Goal: Task Accomplishment & Management: Use online tool/utility

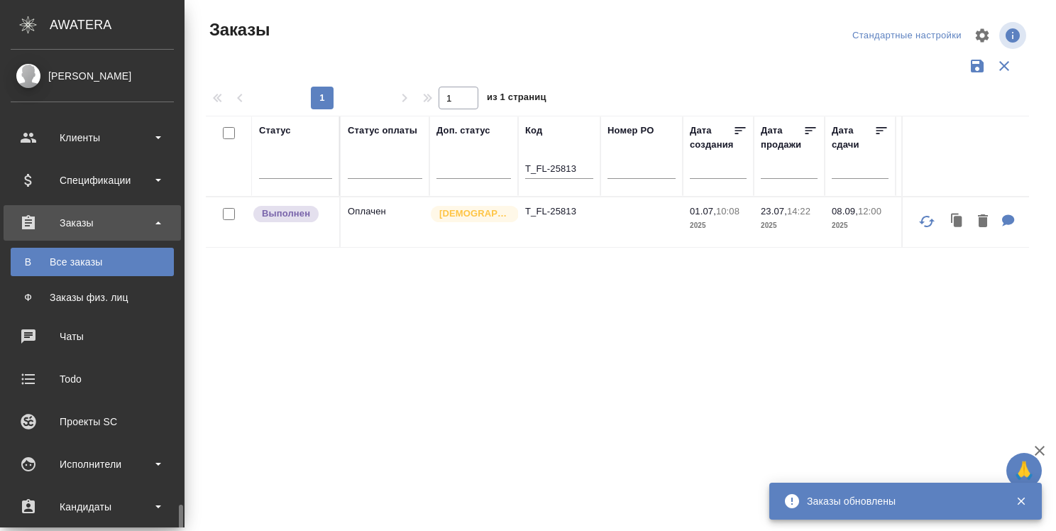
scroll to position [284, 0]
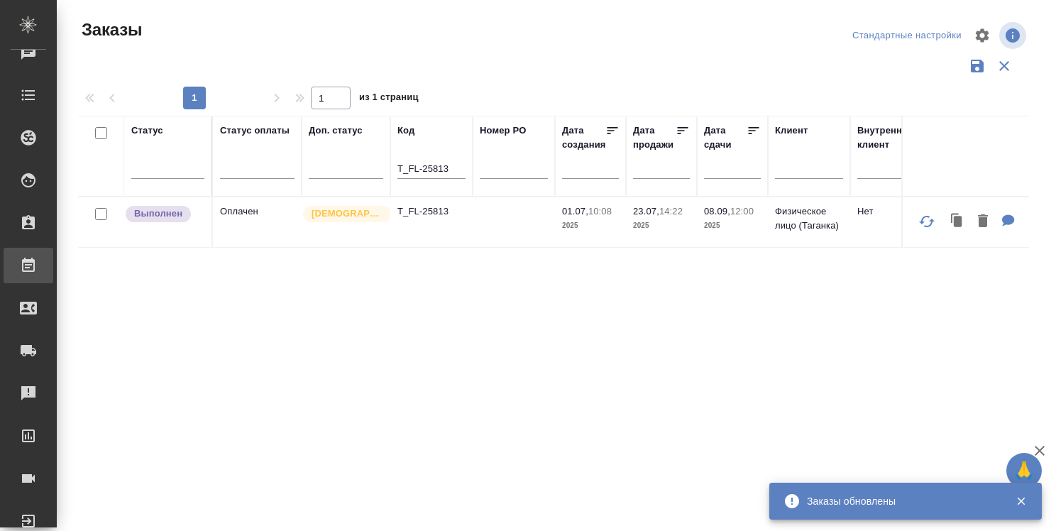
click at [28, 256] on div "Работы" at bounding box center [10, 265] width 35 height 21
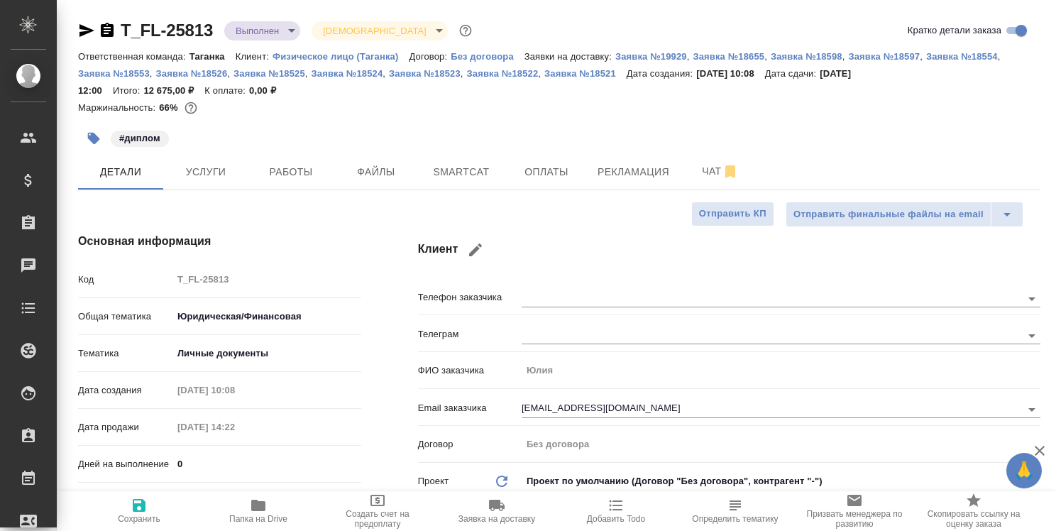
select select "RU"
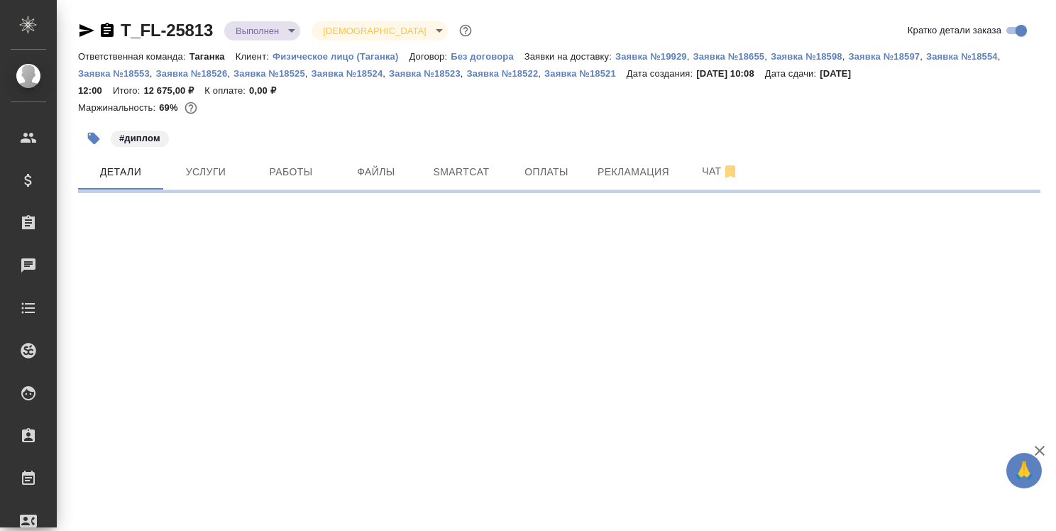
select select "RU"
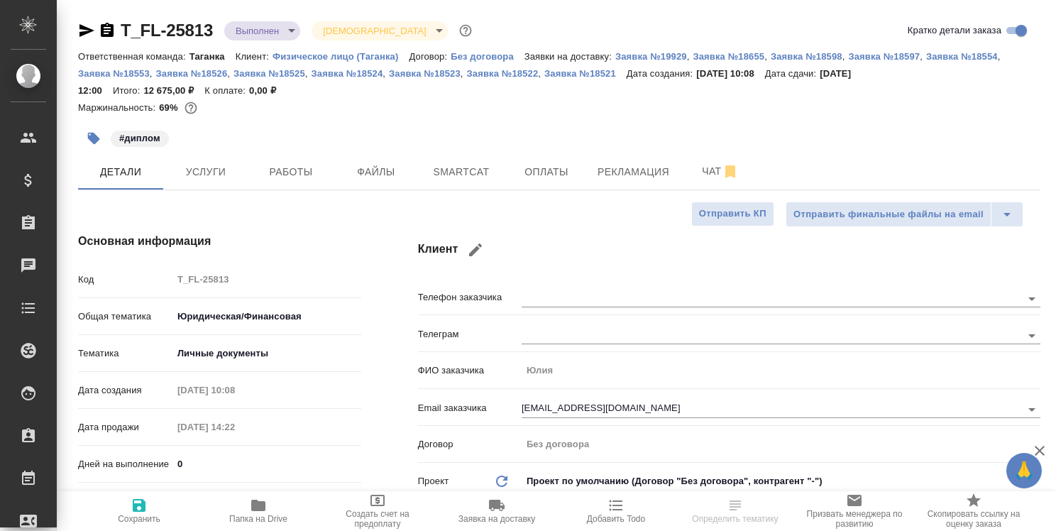
type textarea "x"
type input "Тарабановская Анастасия"
type input "Богомолова Анастасия"
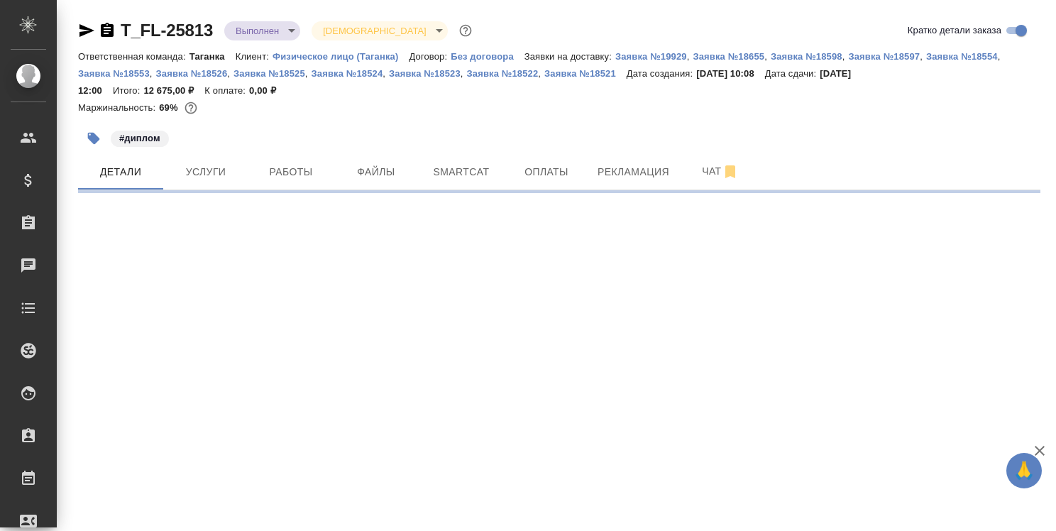
select select "RU"
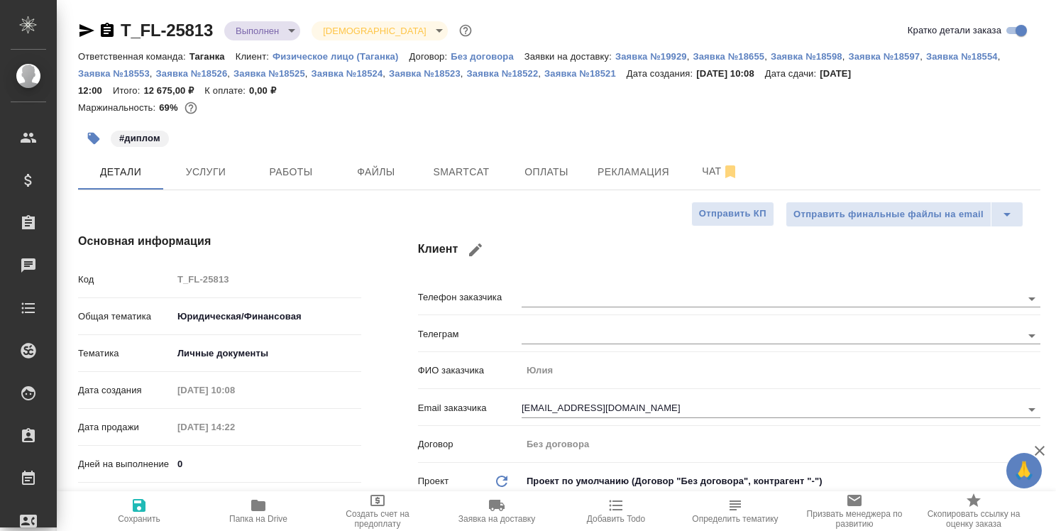
type textarea "x"
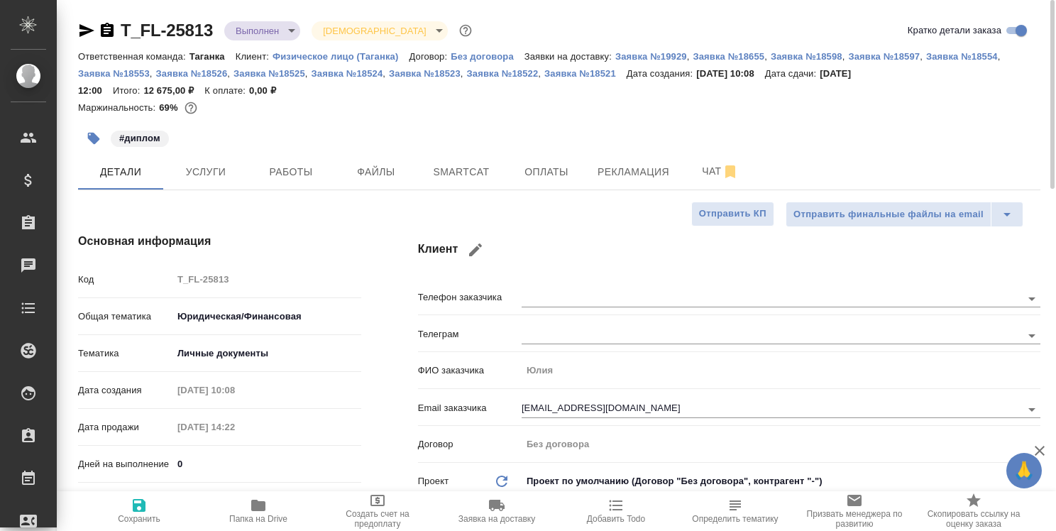
type textarea "x"
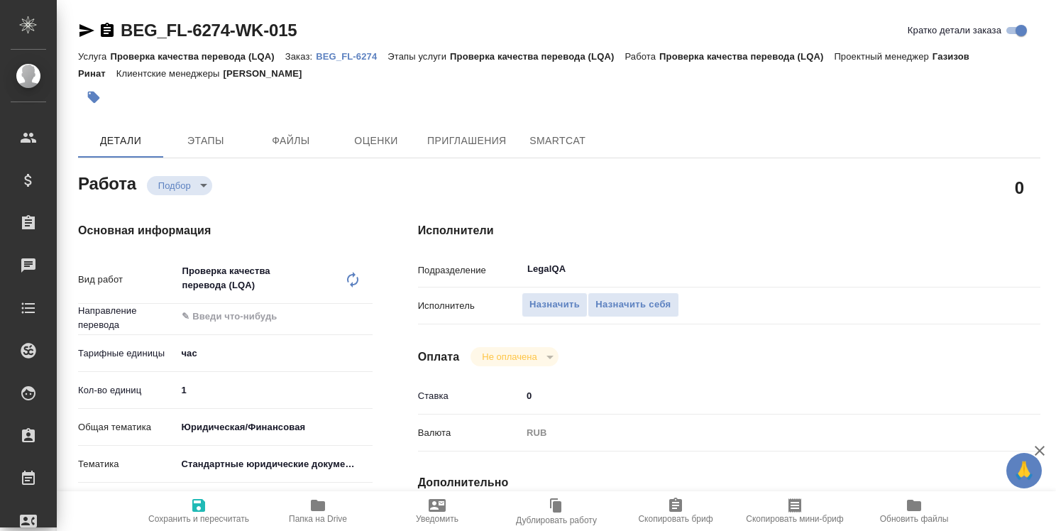
type textarea "x"
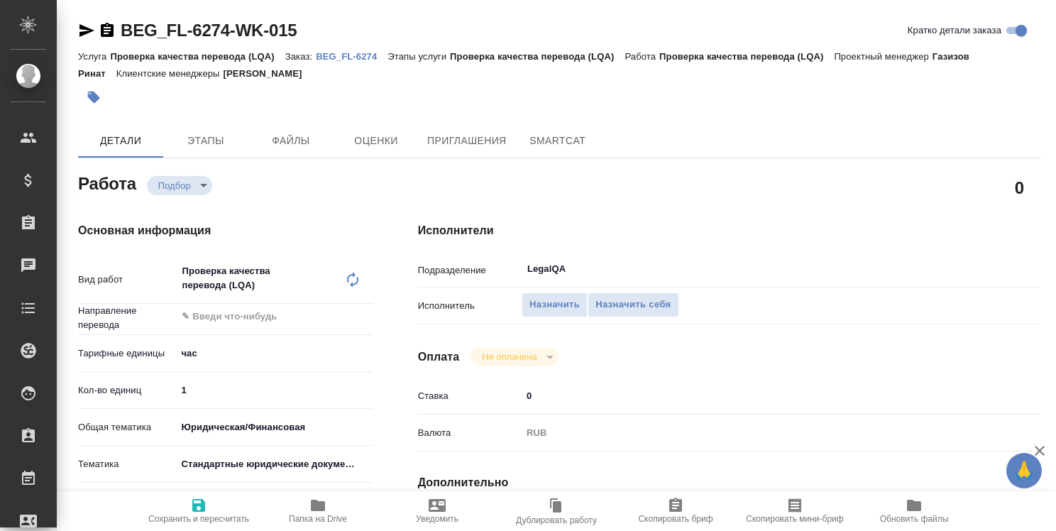
type textarea "x"
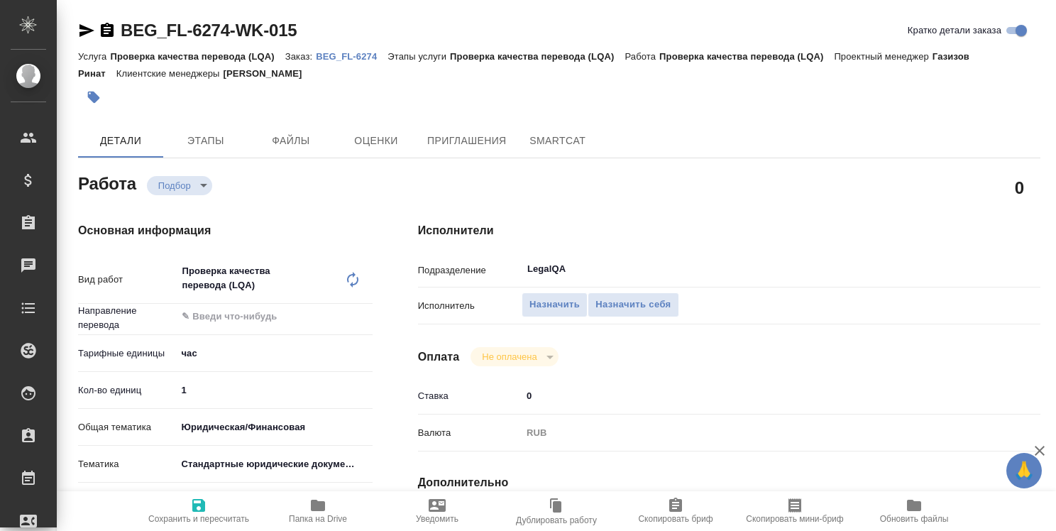
type textarea "x"
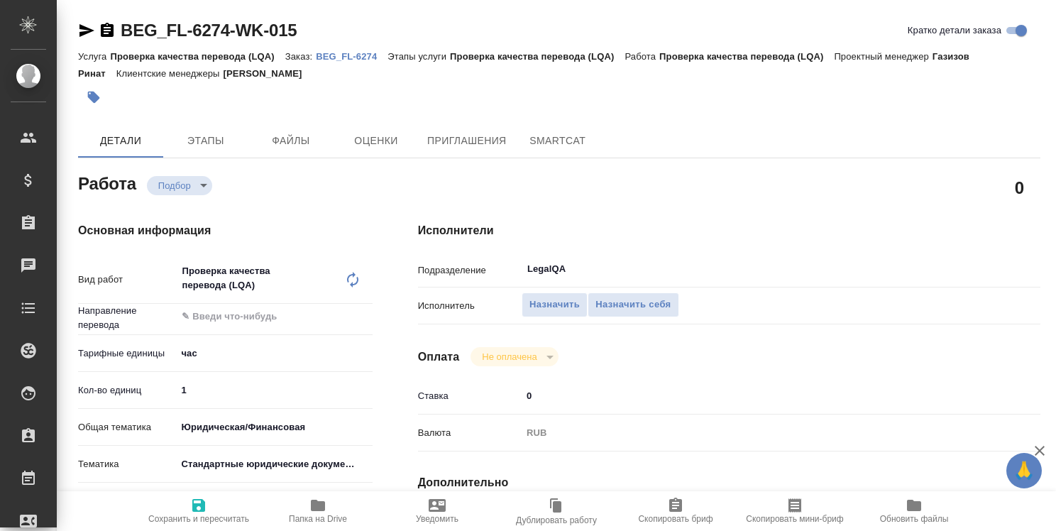
type textarea "x"
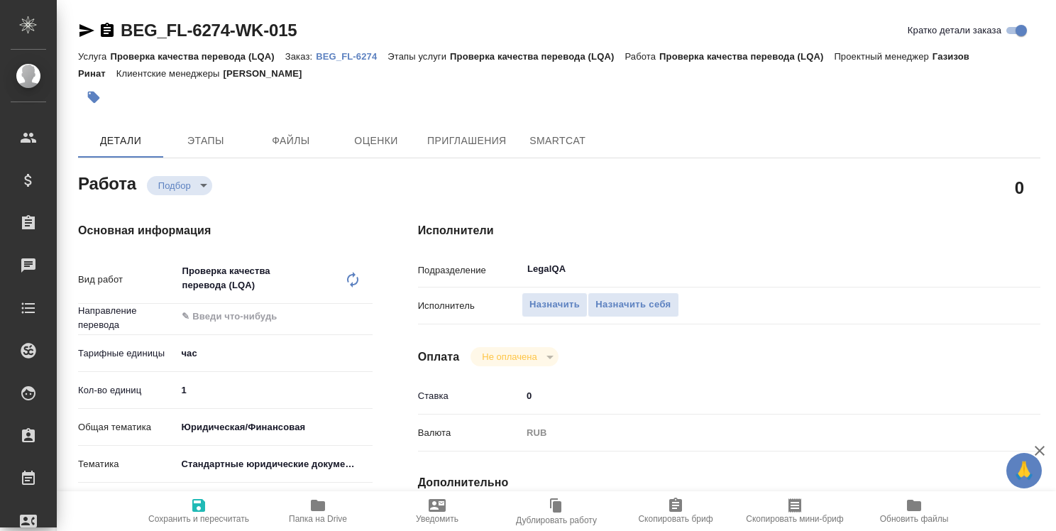
click at [359, 57] on p "BEG_FL-6274" at bounding box center [352, 56] width 72 height 11
type textarea "x"
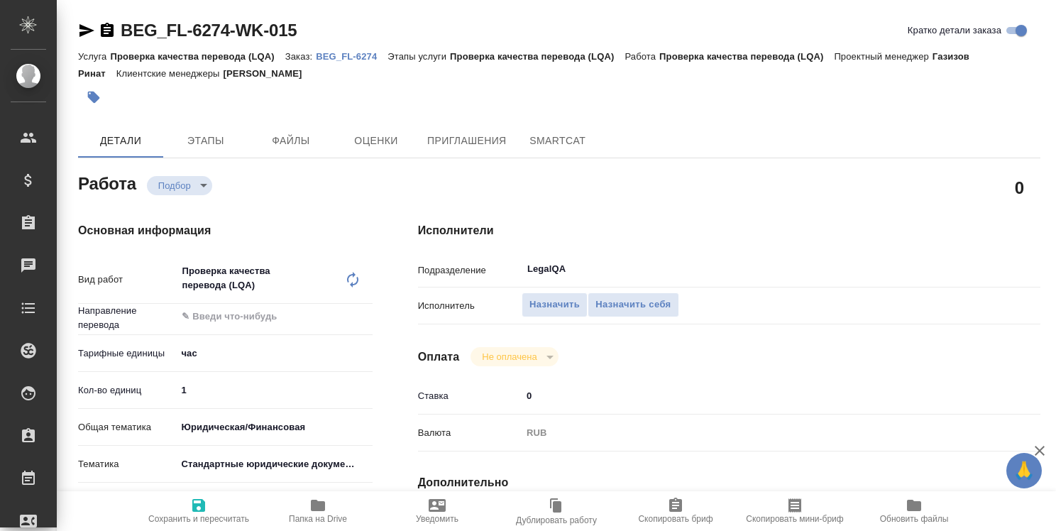
type textarea "x"
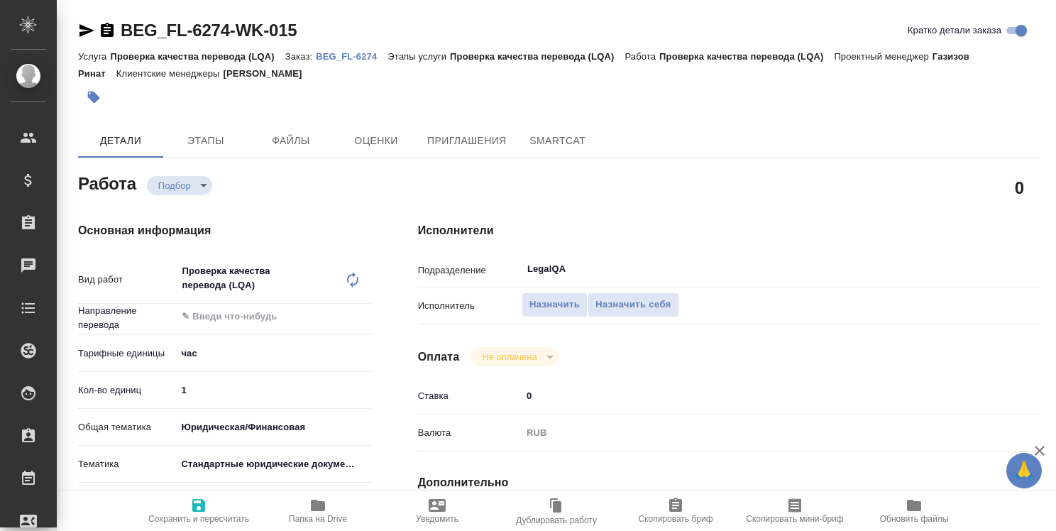
type textarea "x"
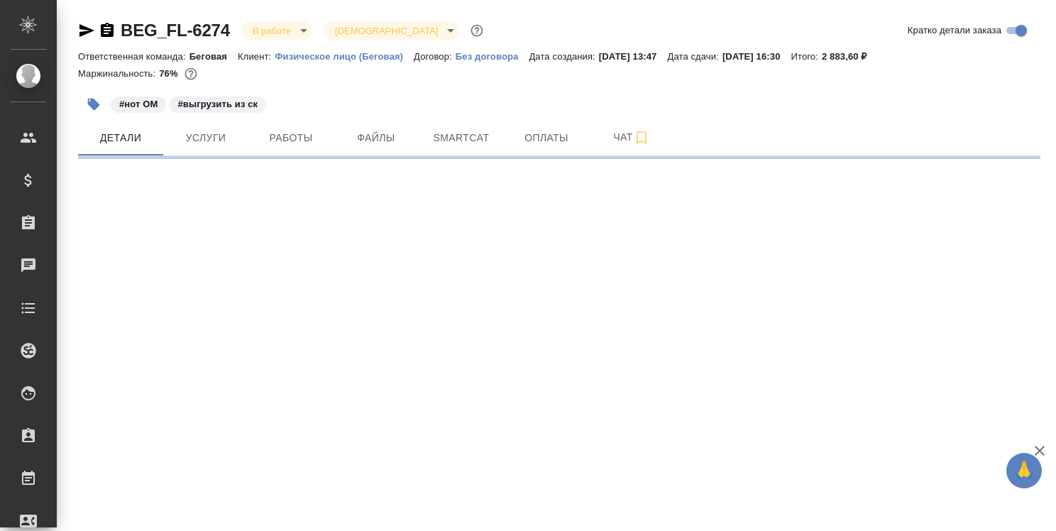
select select "RU"
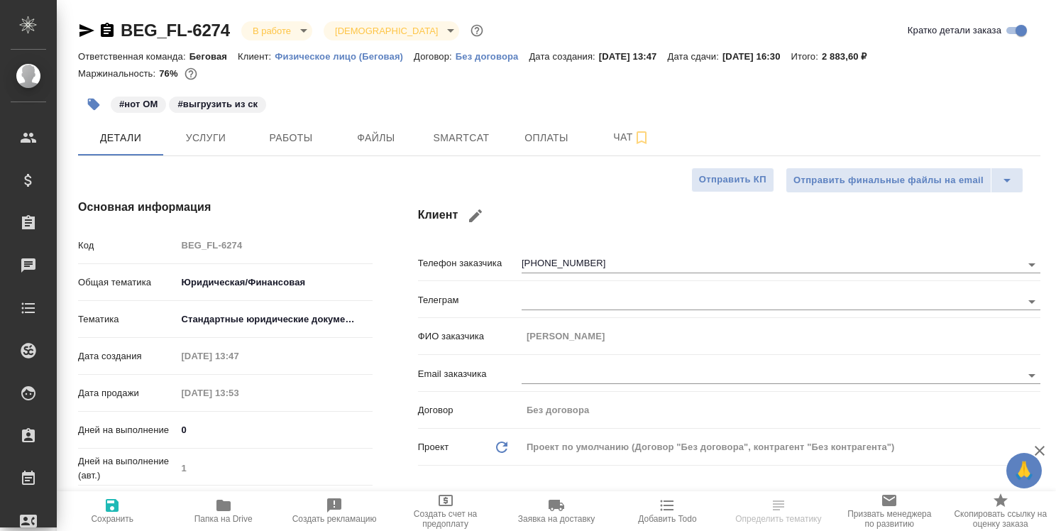
type textarea "x"
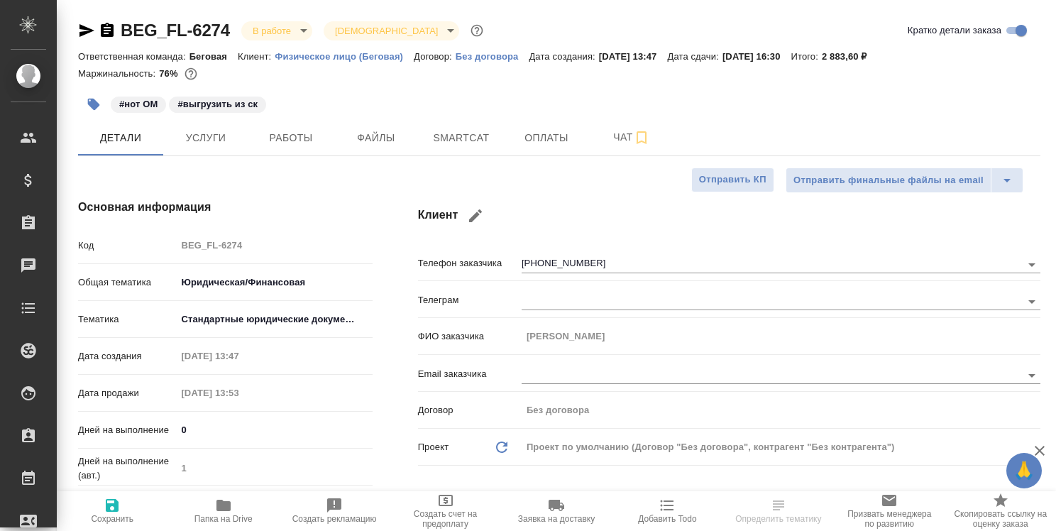
type textarea "x"
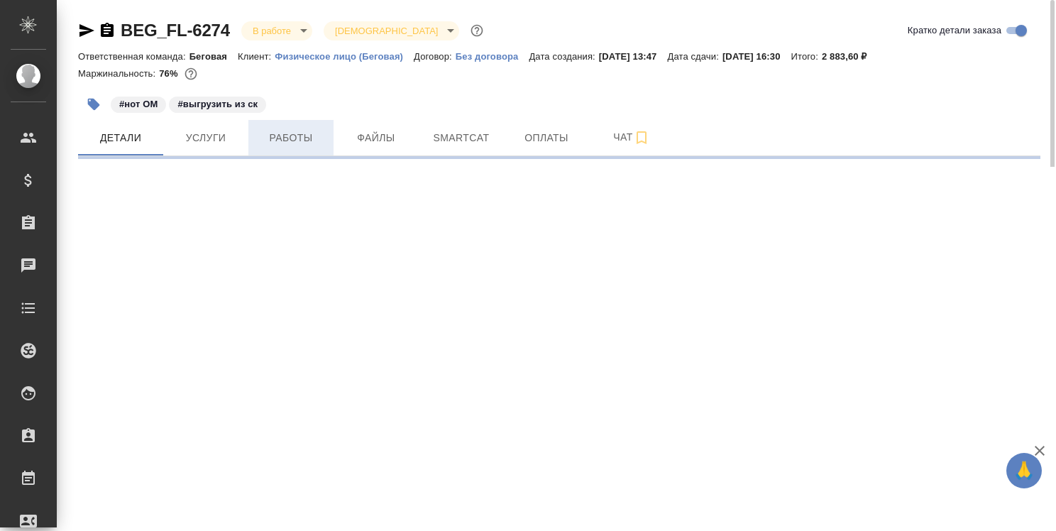
click at [297, 134] on span "Работы" at bounding box center [291, 138] width 68 height 18
select select "RU"
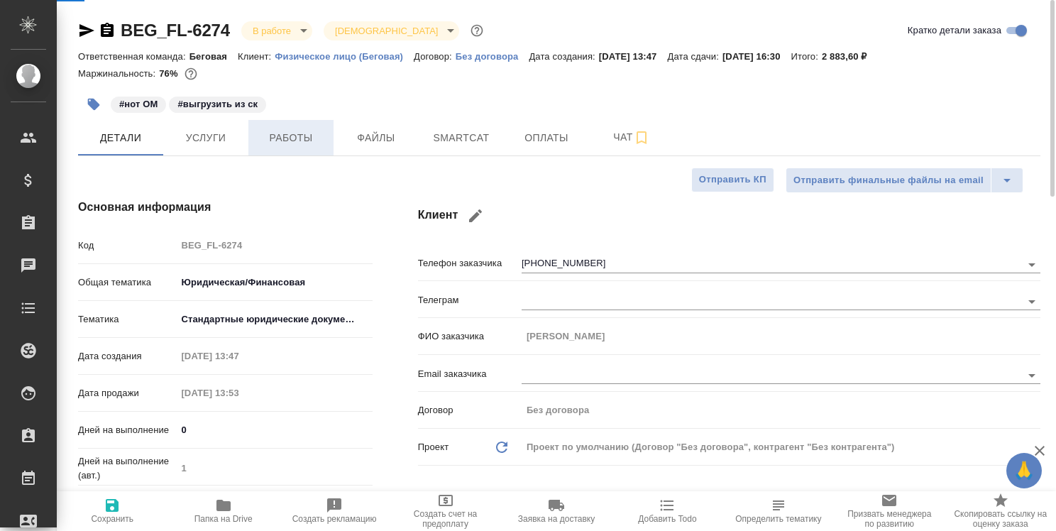
type textarea "x"
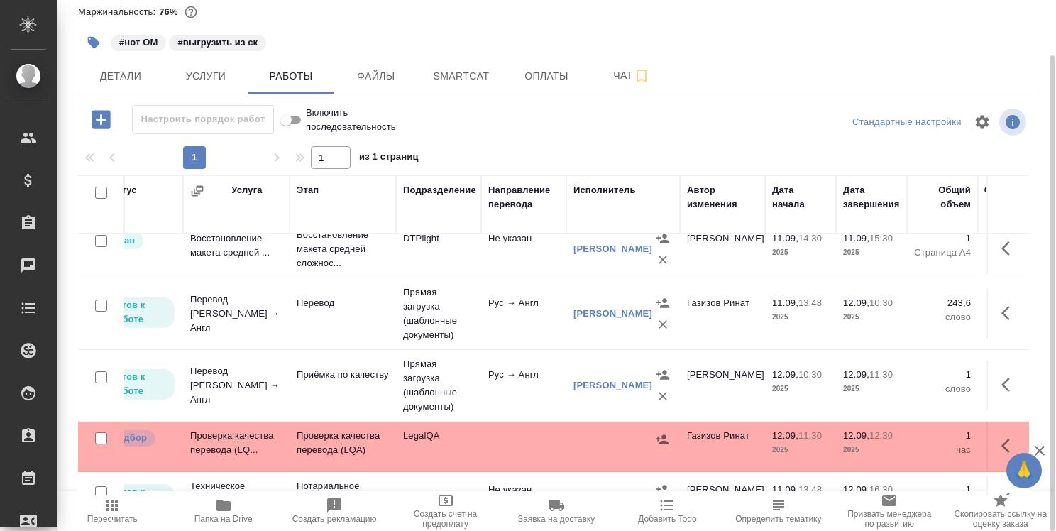
scroll to position [71, 0]
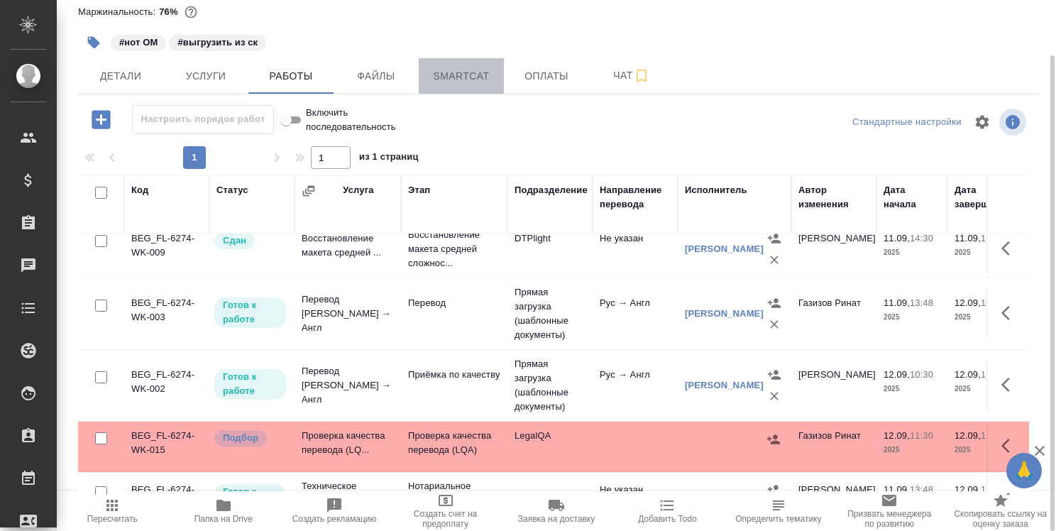
click at [473, 74] on span "Smartcat" at bounding box center [461, 76] width 68 height 18
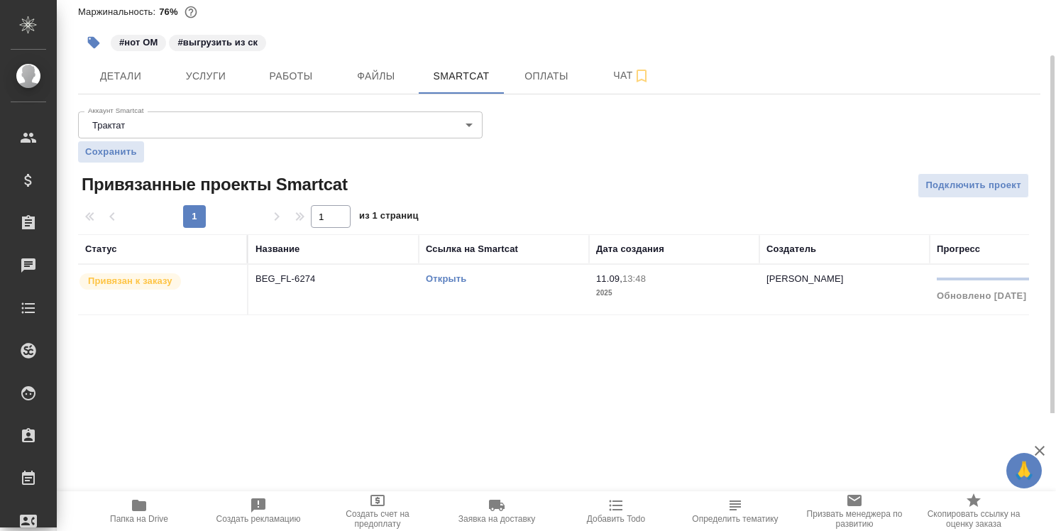
click at [445, 279] on link "Открыть" at bounding box center [446, 278] width 40 height 11
click at [297, 78] on span "Работы" at bounding box center [291, 76] width 68 height 18
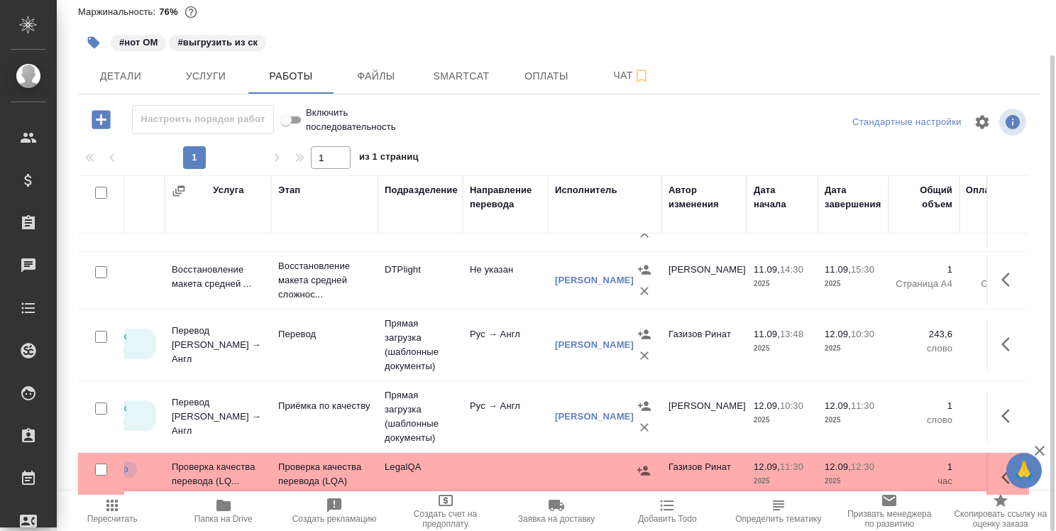
scroll to position [71, 130]
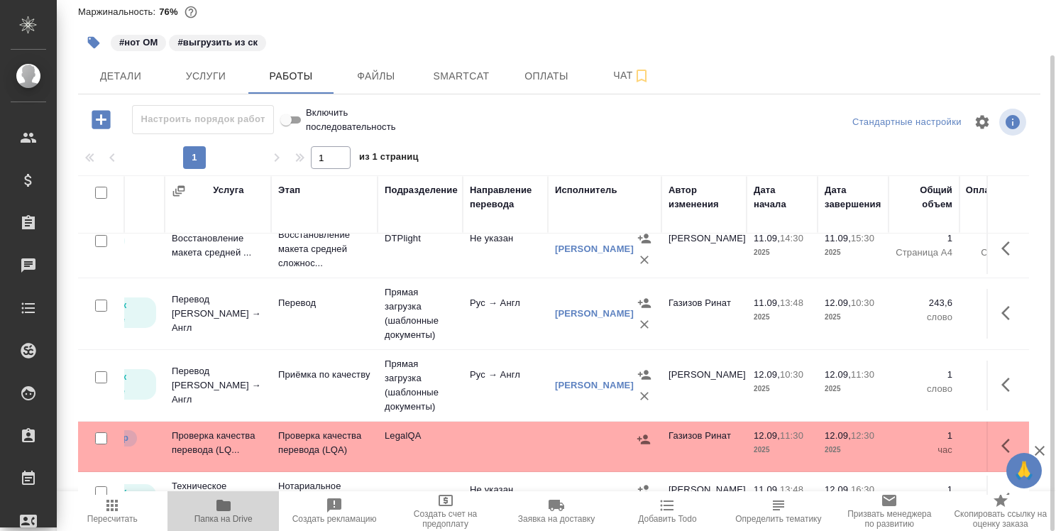
click at [225, 500] on icon "button" at bounding box center [223, 505] width 17 height 17
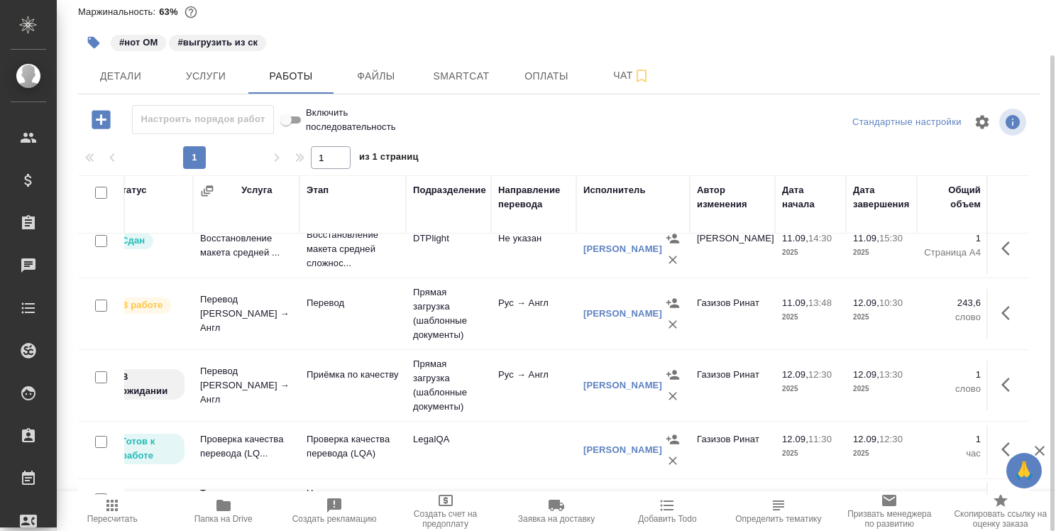
scroll to position [71, 0]
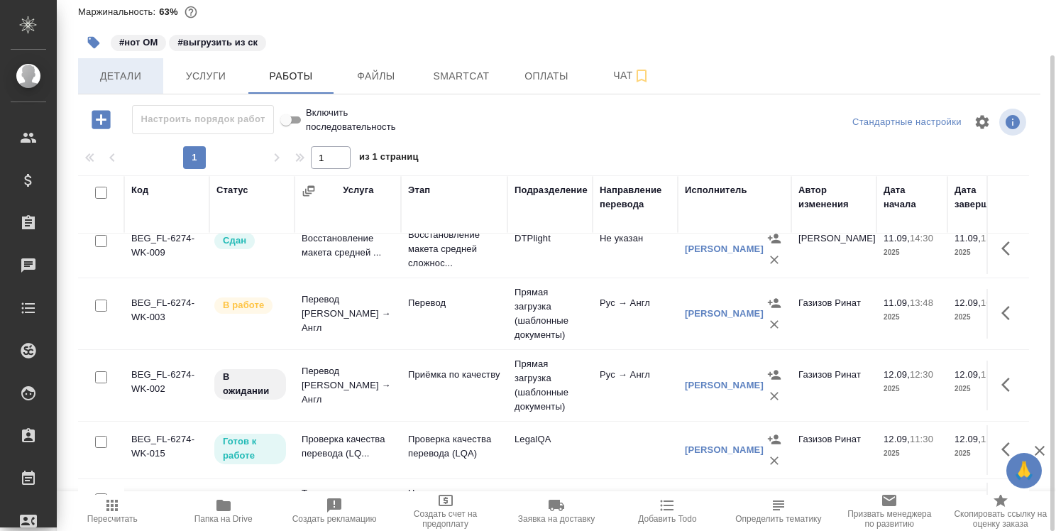
click at [128, 72] on span "Детали" at bounding box center [121, 76] width 68 height 18
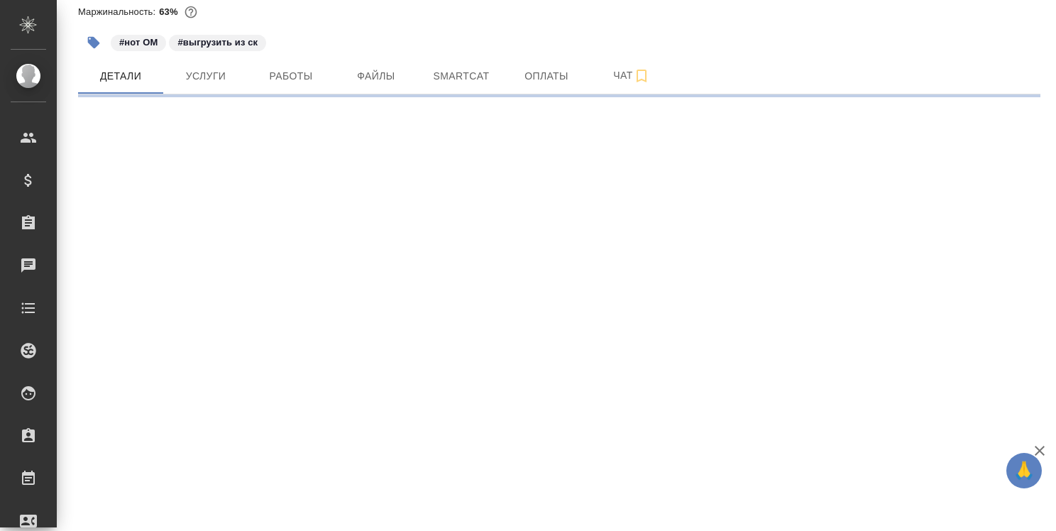
select select "RU"
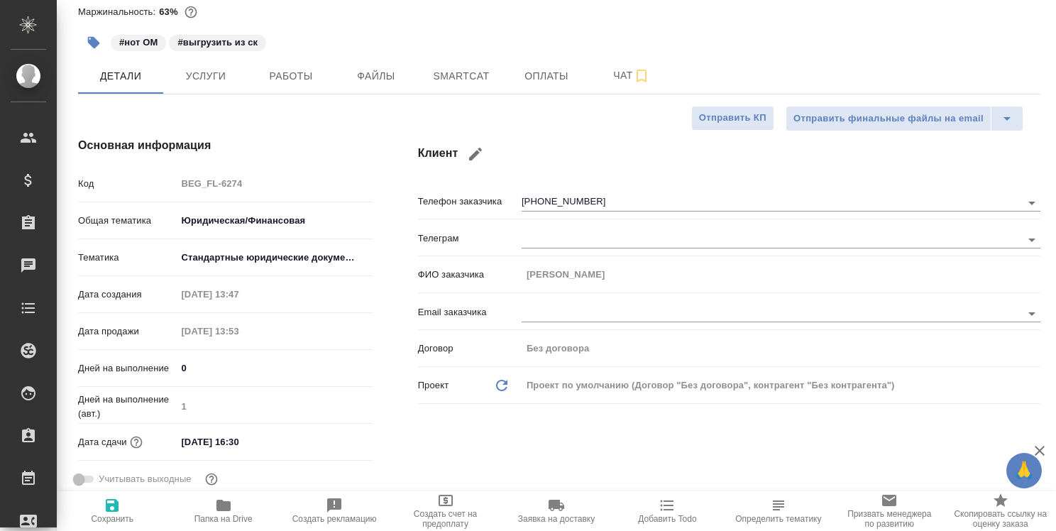
type textarea "x"
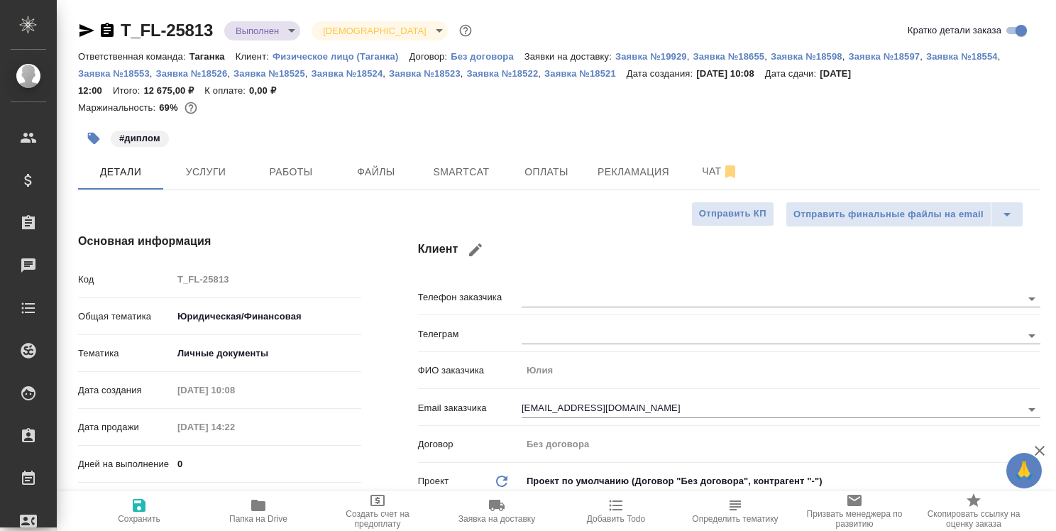
select select "RU"
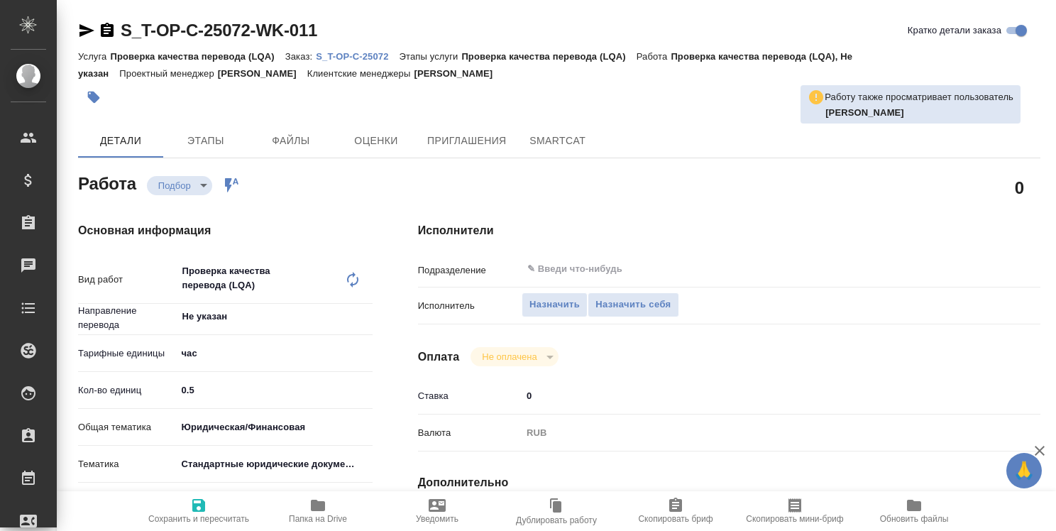
type textarea "x"
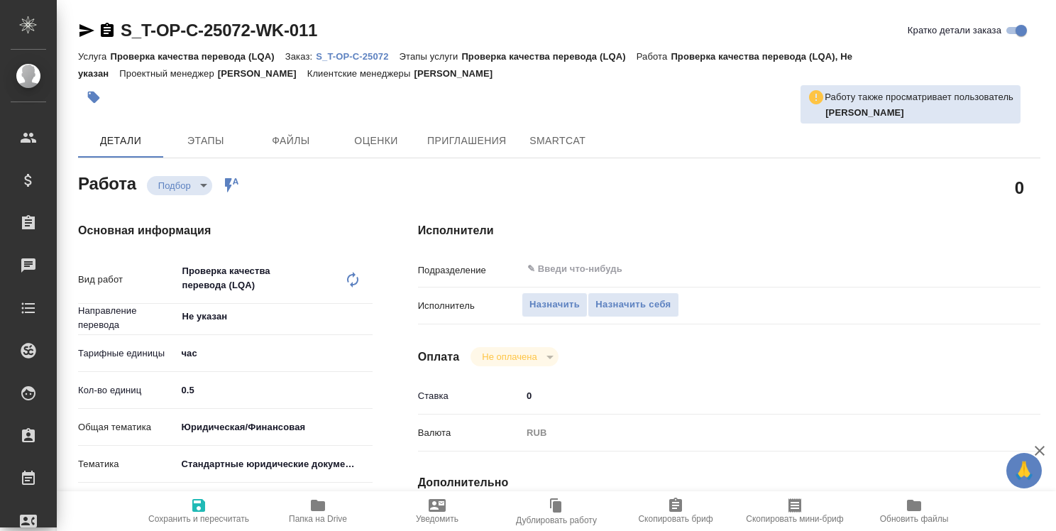
type textarea "x"
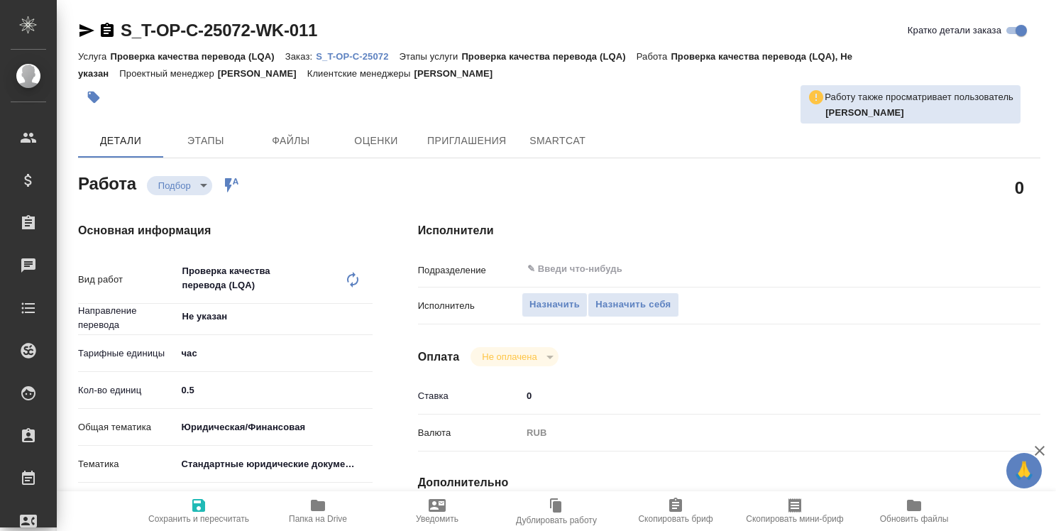
type textarea "x"
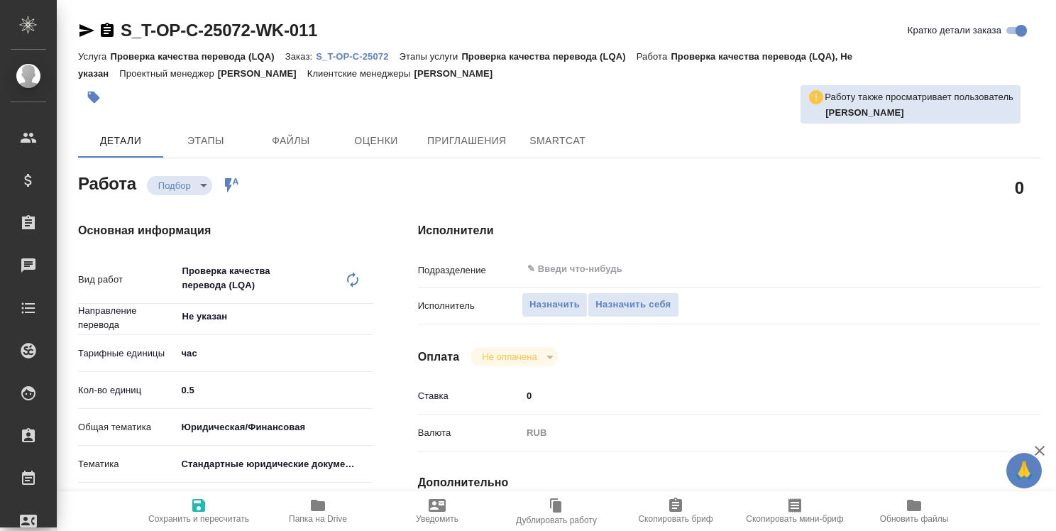
type textarea "x"
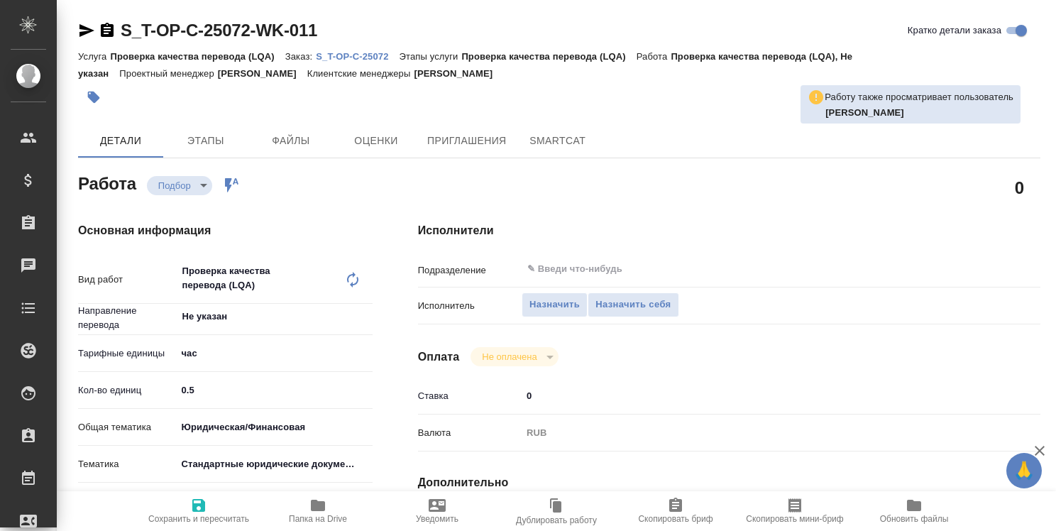
type textarea "x"
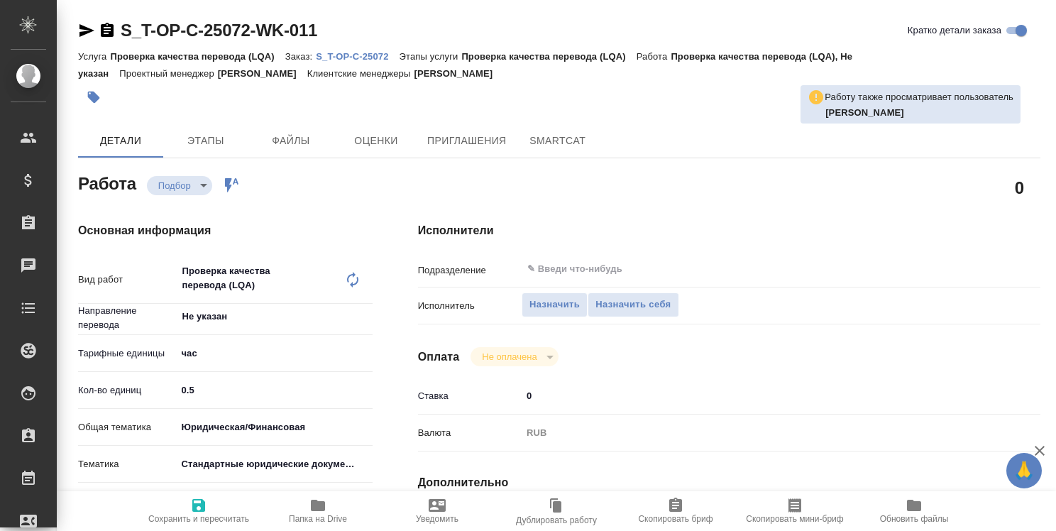
click at [361, 55] on p "S_T-OP-C-25072" at bounding box center [357, 56] width 83 height 11
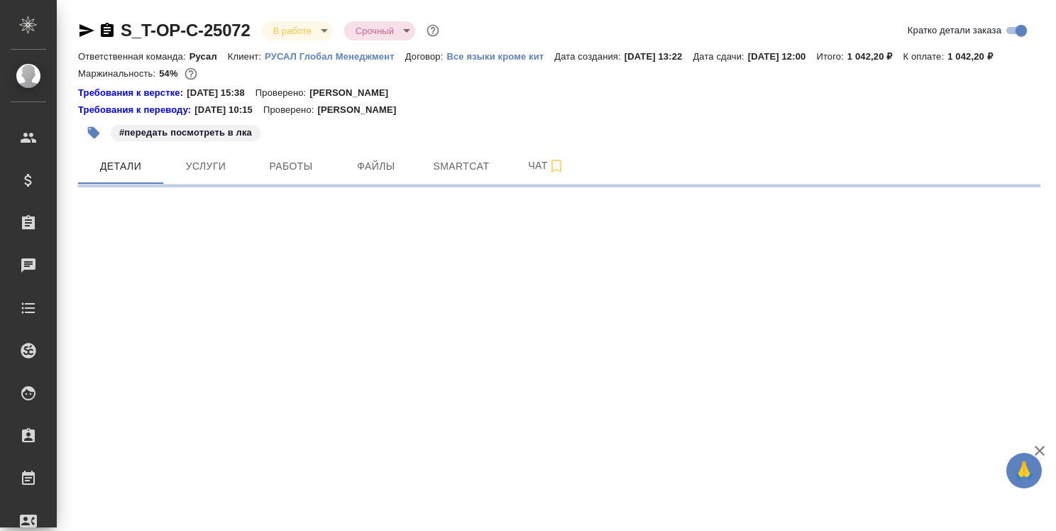
select select "RU"
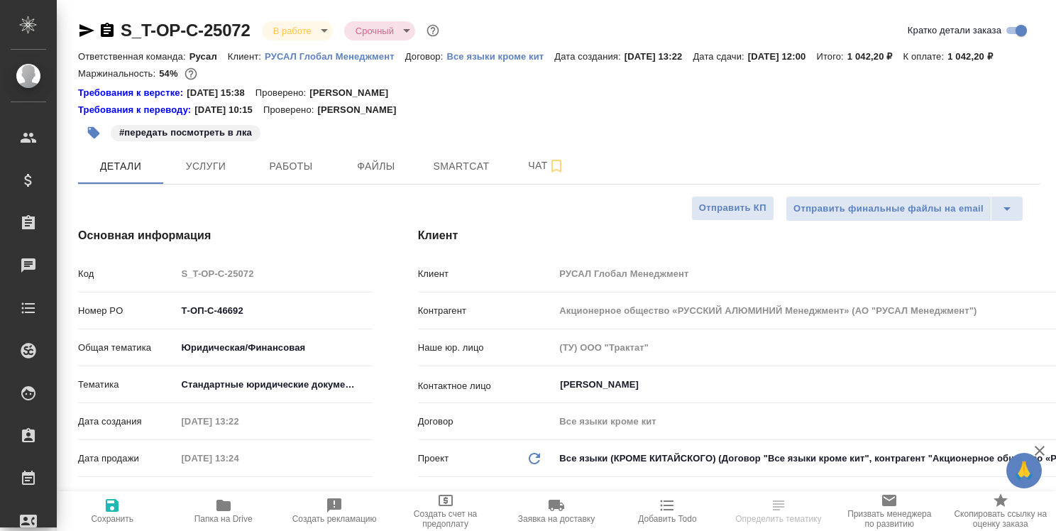
type textarea "x"
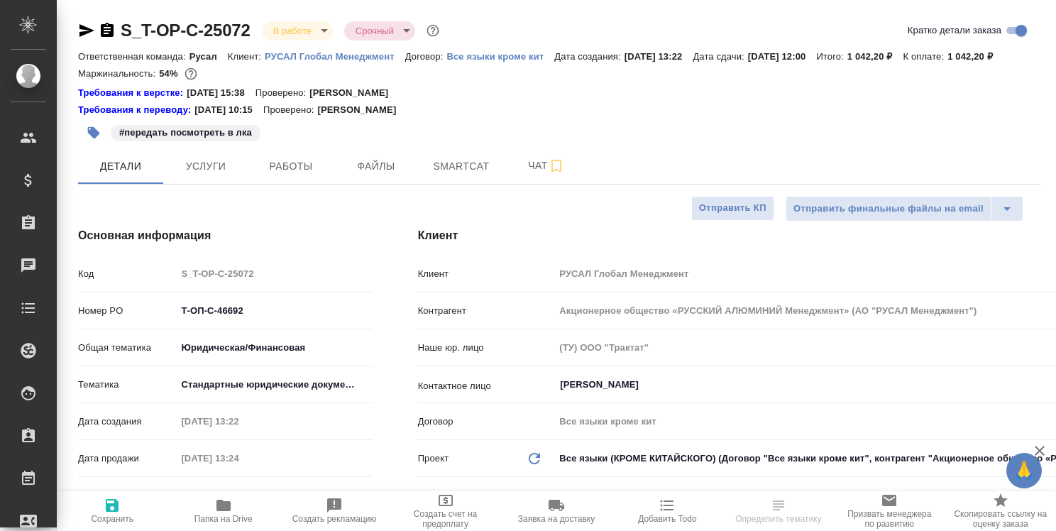
type textarea "x"
click at [466, 167] on span "Smartcat" at bounding box center [461, 167] width 68 height 18
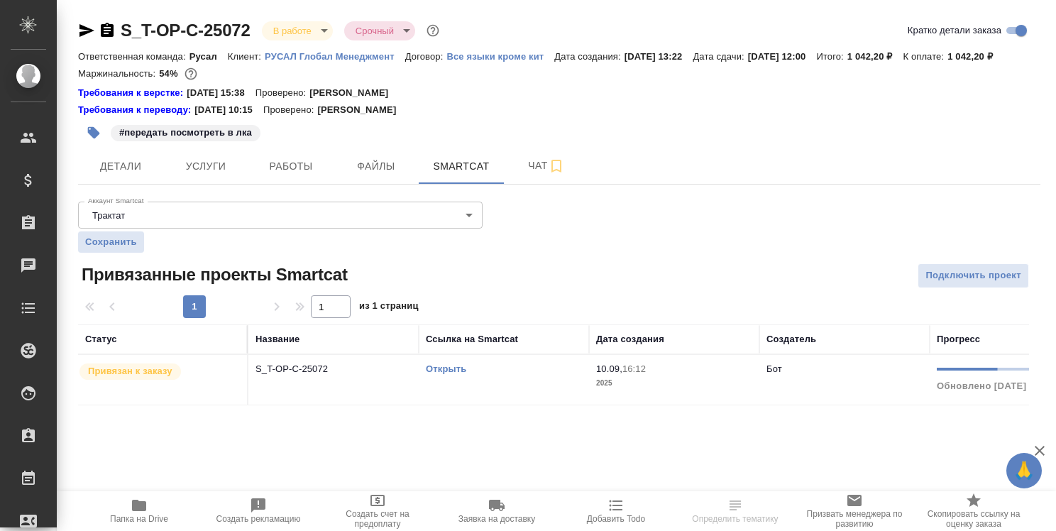
click at [447, 370] on link "Открыть" at bounding box center [446, 368] width 40 height 11
click at [139, 510] on icon "button" at bounding box center [139, 505] width 14 height 11
click at [300, 166] on span "Работы" at bounding box center [291, 167] width 68 height 18
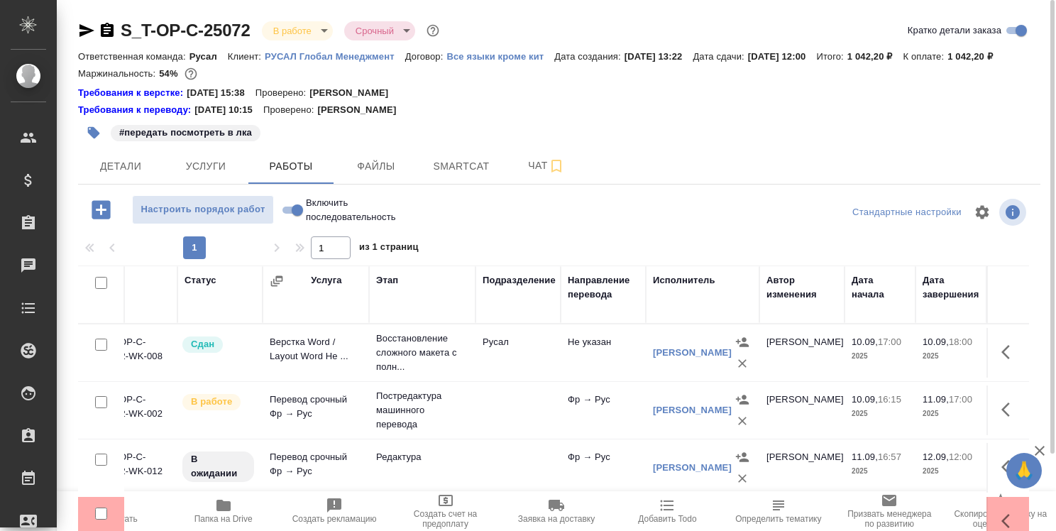
scroll to position [90, 0]
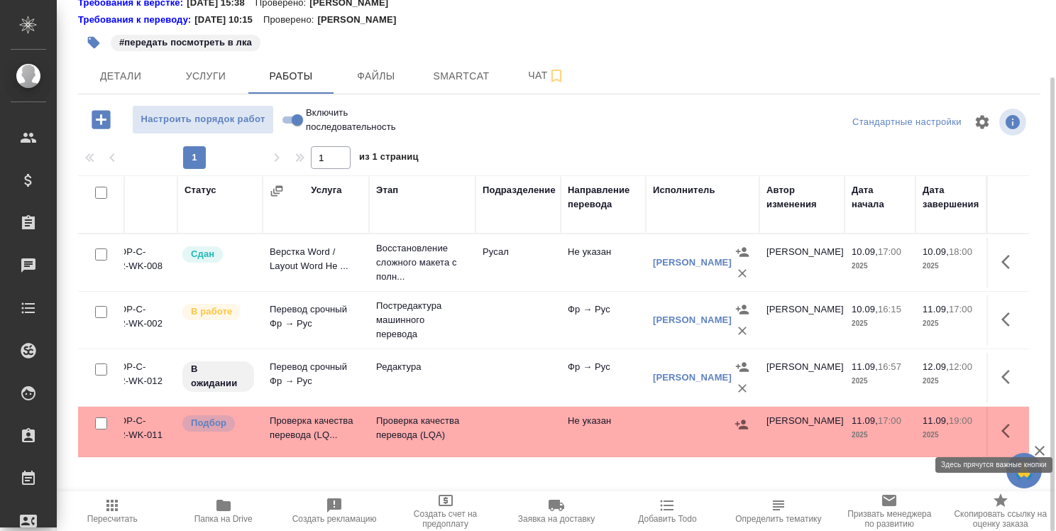
click at [999, 426] on button "button" at bounding box center [1010, 431] width 34 height 34
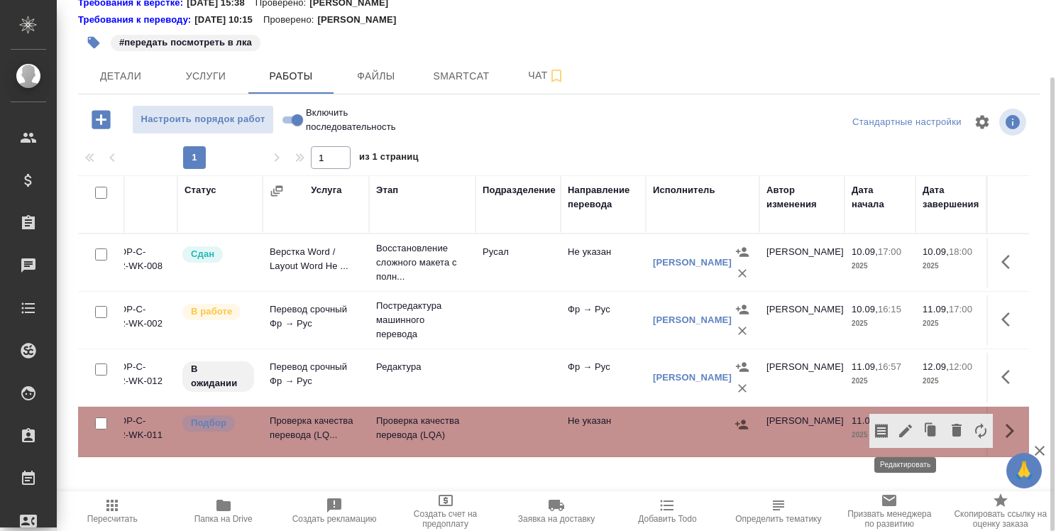
click at [905, 429] on icon "button" at bounding box center [905, 430] width 13 height 13
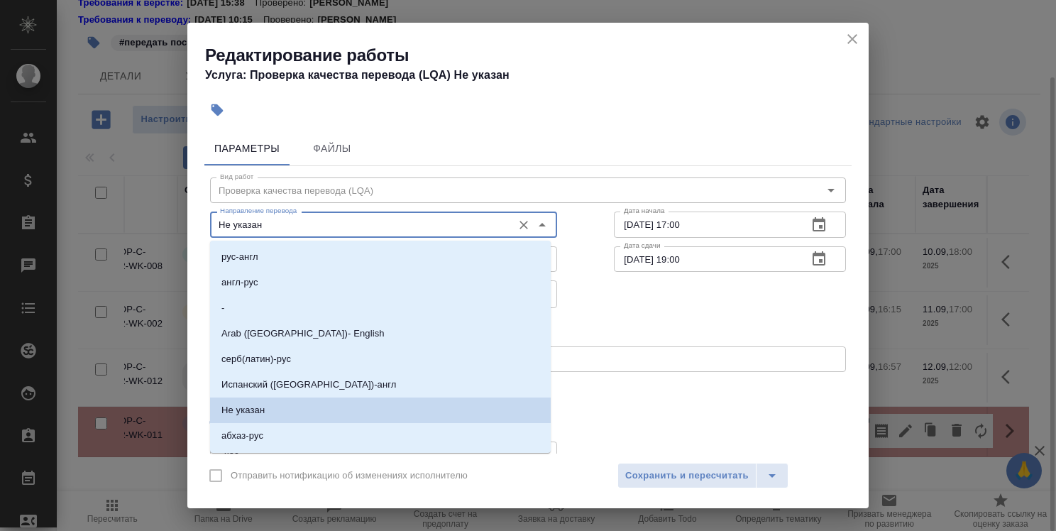
click at [410, 231] on input "Не указан" at bounding box center [359, 224] width 291 height 17
type input "й"
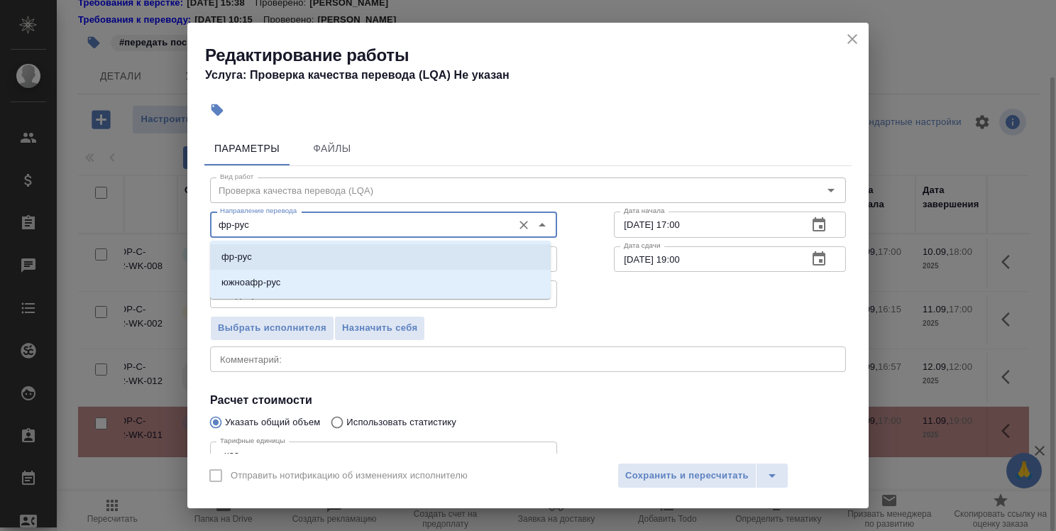
click at [411, 251] on li "фр-рус" at bounding box center [380, 257] width 341 height 26
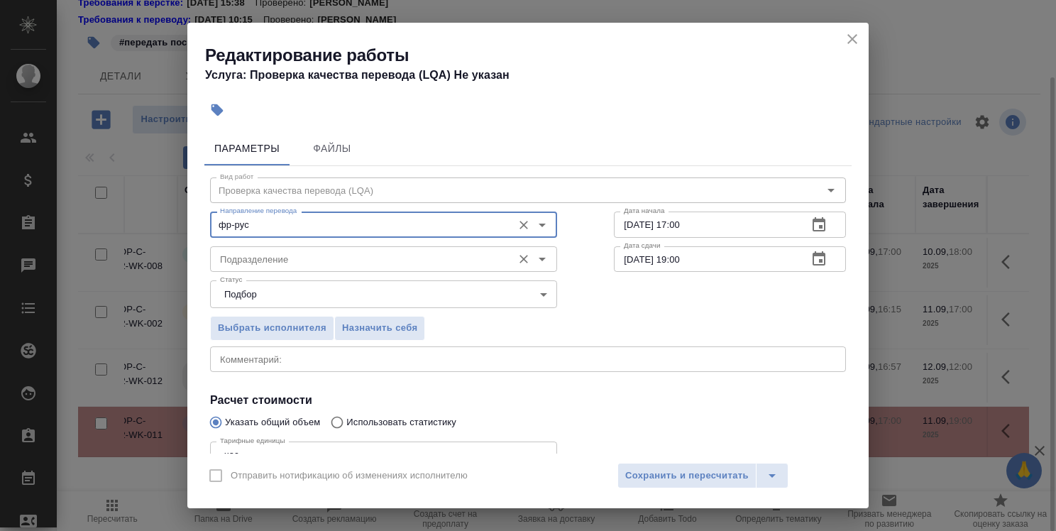
type input "фр-рус"
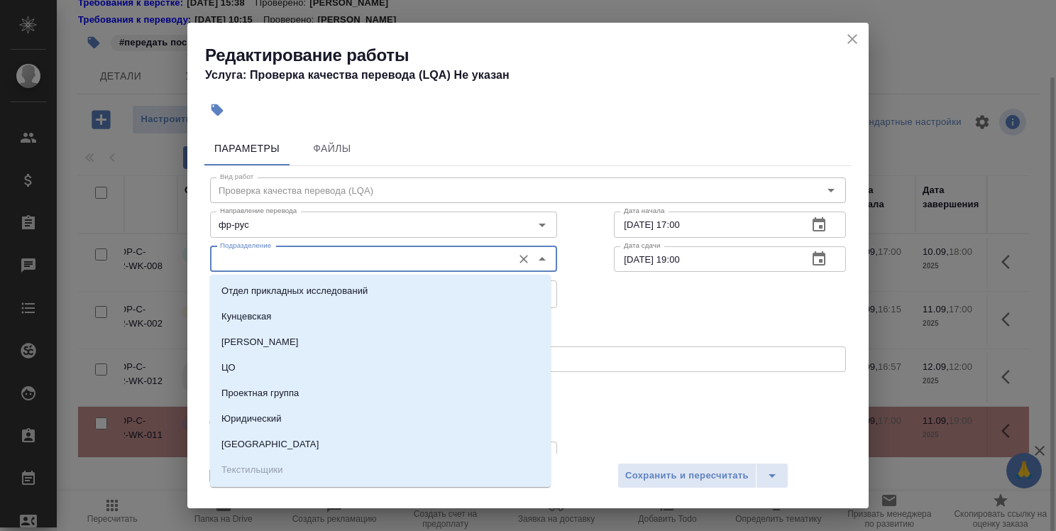
click at [406, 261] on input "Подразделение" at bounding box center [359, 259] width 291 height 17
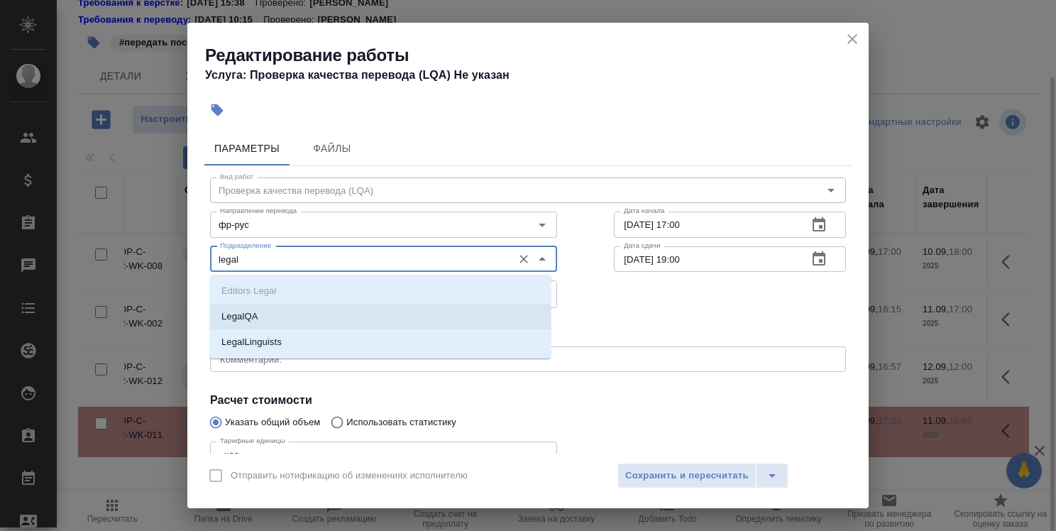
click at [392, 304] on li "LegalQA" at bounding box center [380, 317] width 341 height 26
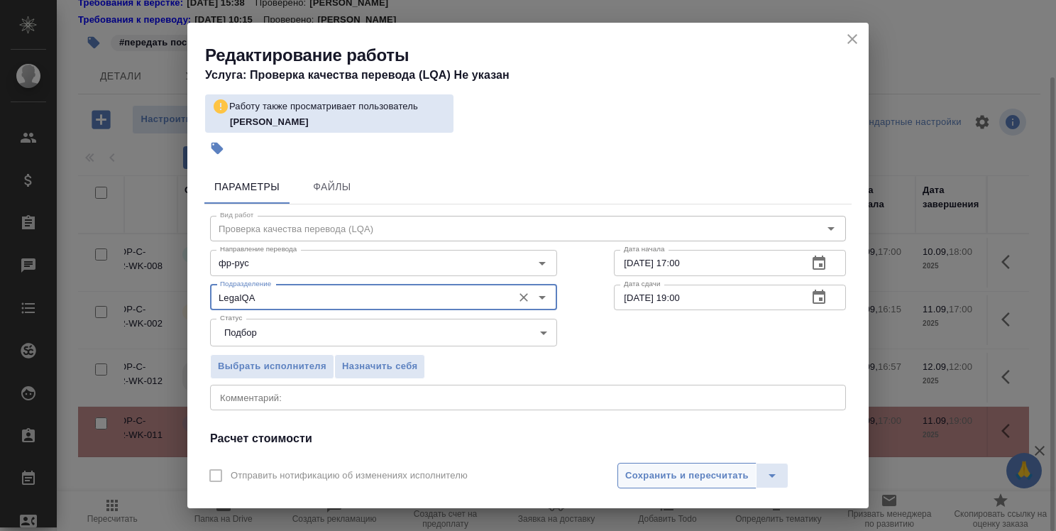
type input "LegalQA"
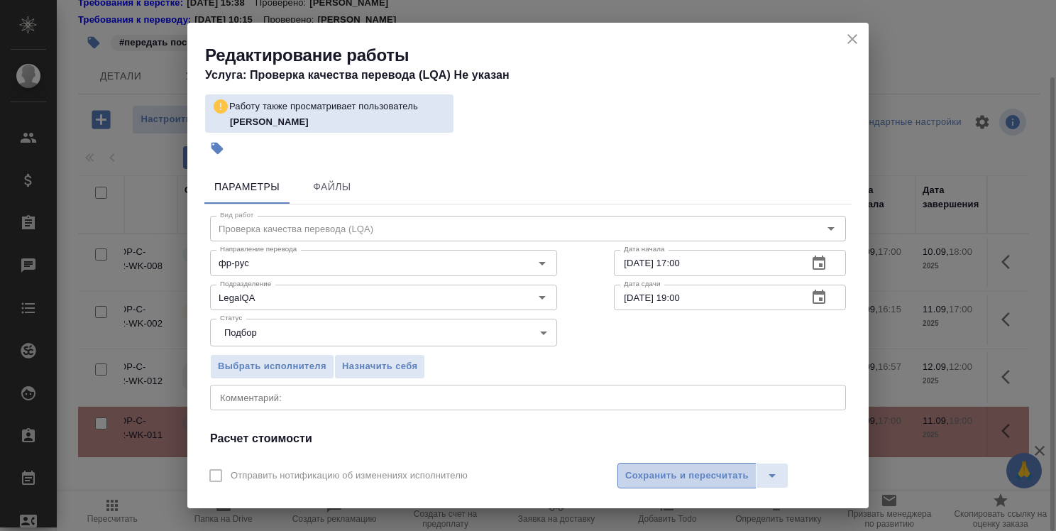
click at [687, 476] on span "Сохранить и пересчитать" at bounding box center [686, 476] width 123 height 16
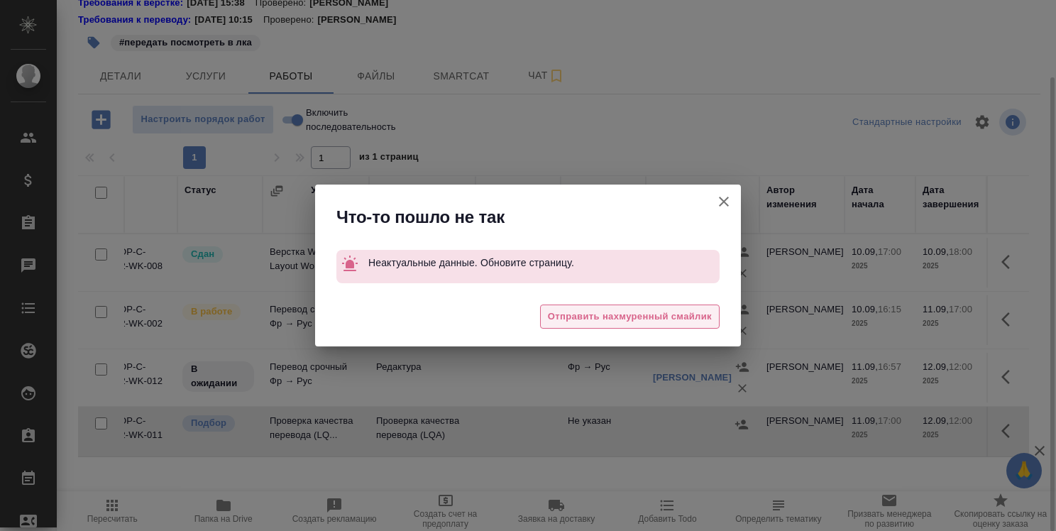
click at [667, 319] on span "Отправить нахмуренный смайлик" at bounding box center [630, 317] width 164 height 16
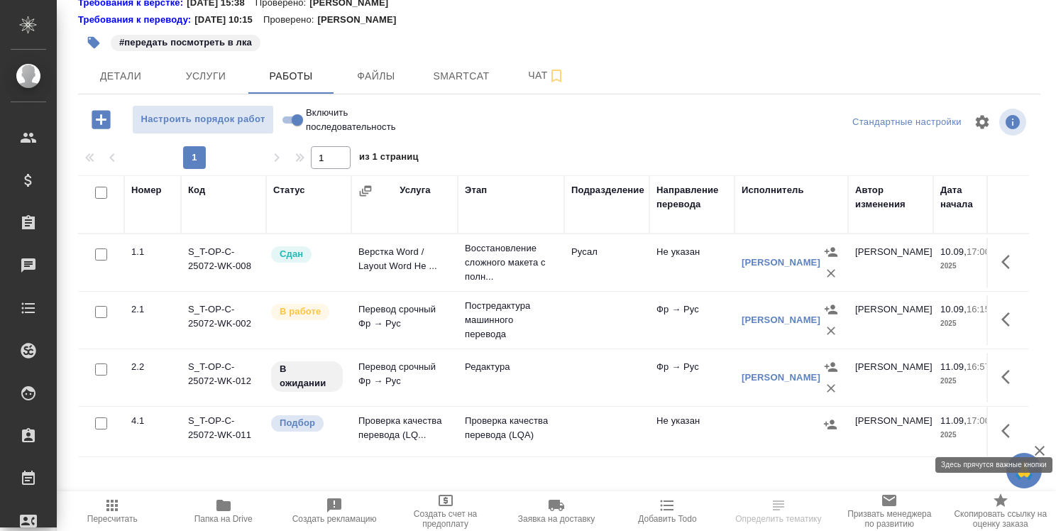
click at [1004, 424] on icon "button" at bounding box center [1009, 430] width 17 height 17
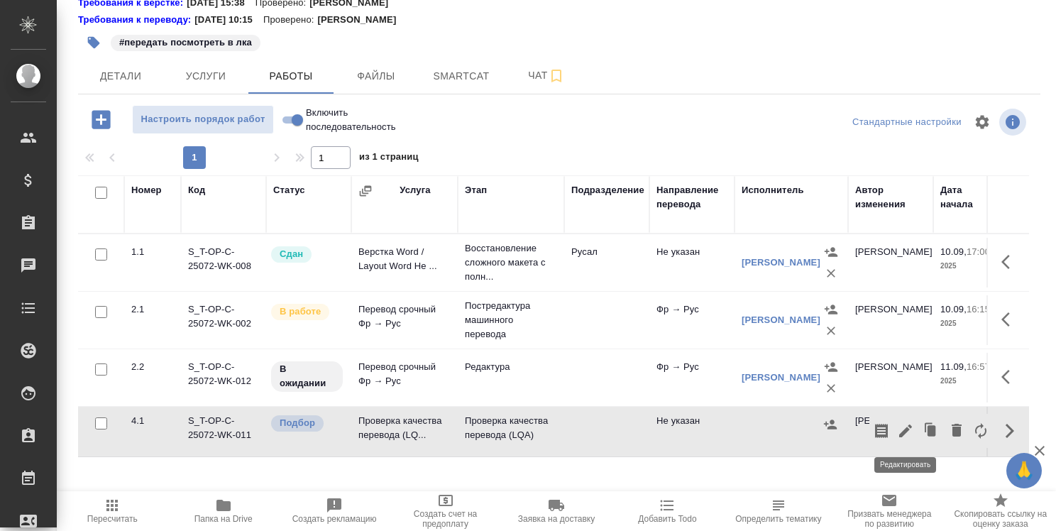
click at [911, 428] on icon "button" at bounding box center [905, 430] width 17 height 17
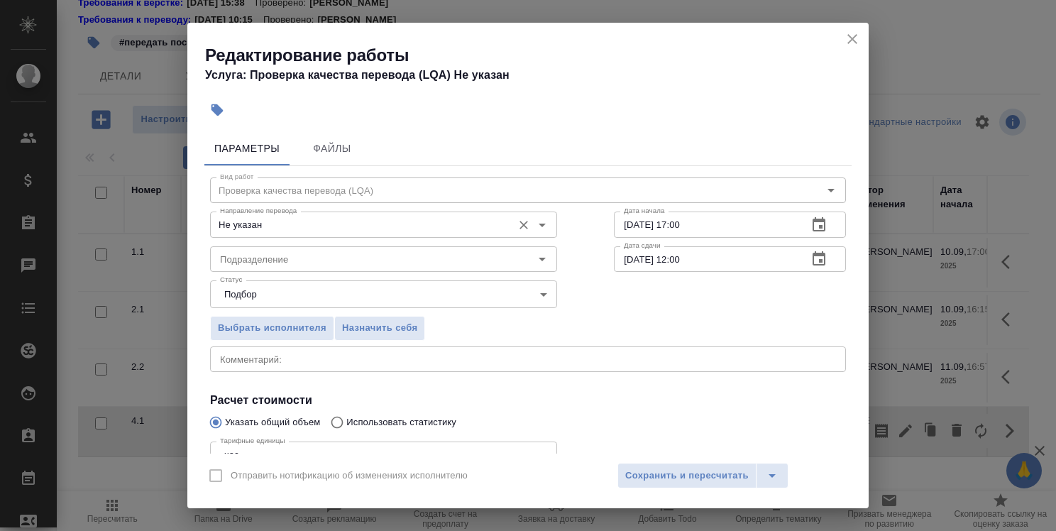
click at [364, 227] on input "Не указан" at bounding box center [359, 224] width 291 height 17
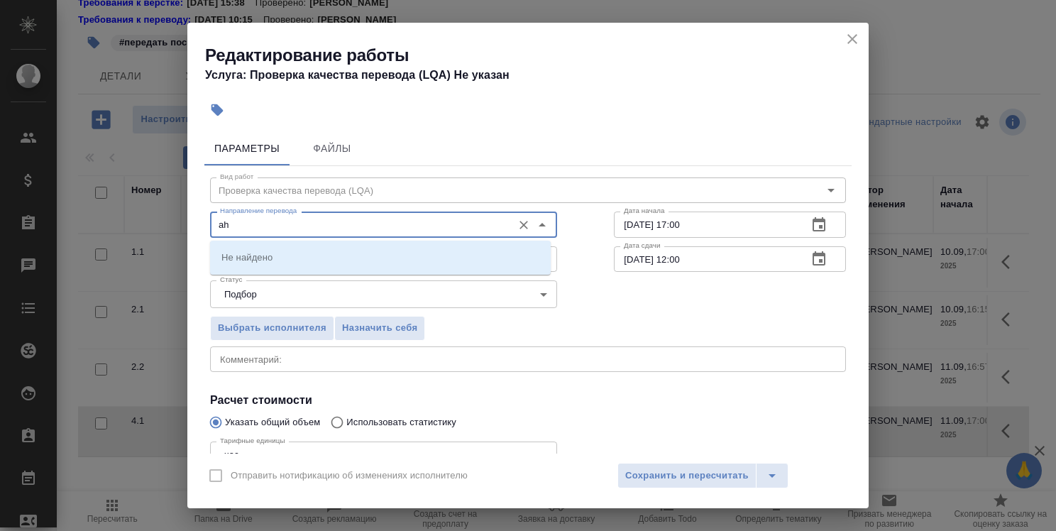
type input "a"
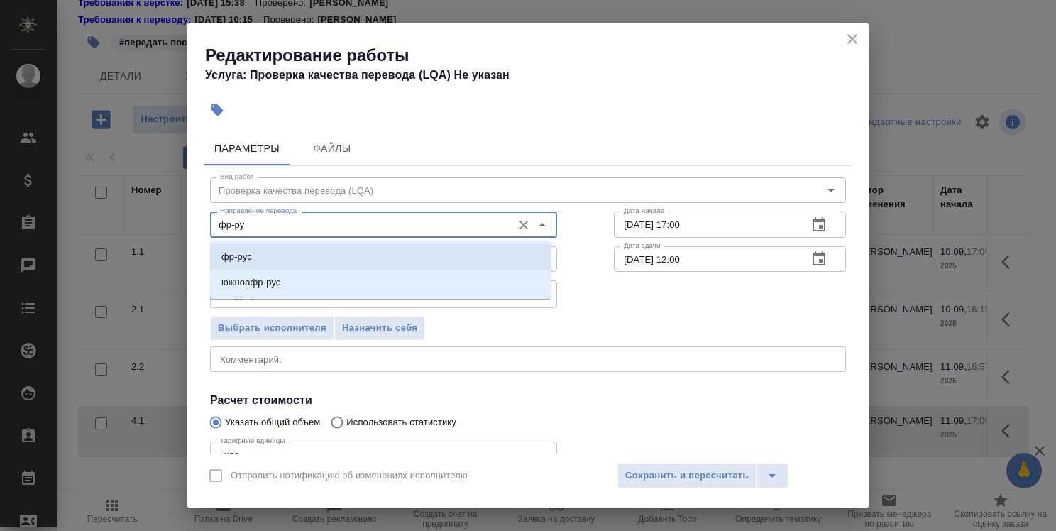
click at [376, 264] on li "фр-рус" at bounding box center [380, 257] width 341 height 26
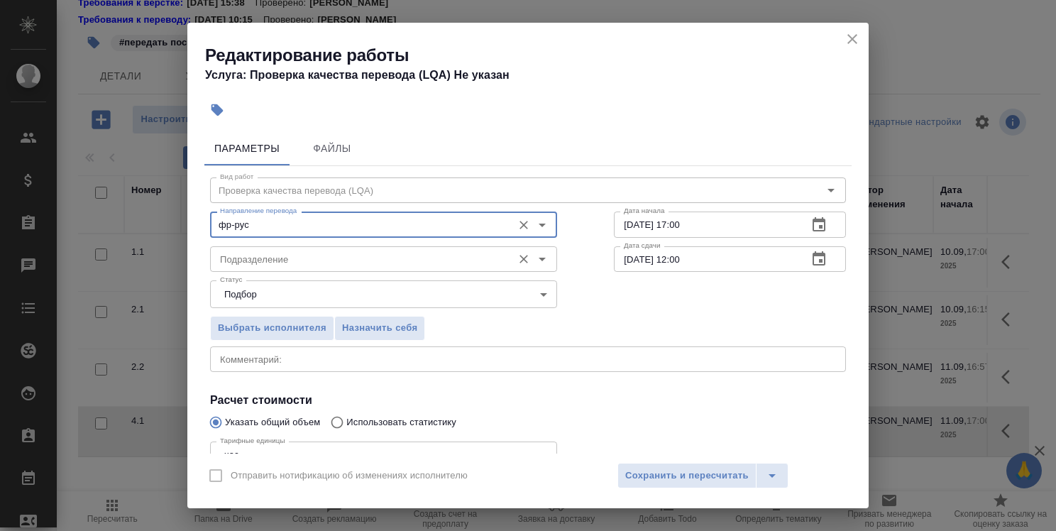
type input "фр-рус"
click at [377, 261] on input "Подразделение" at bounding box center [359, 259] width 291 height 17
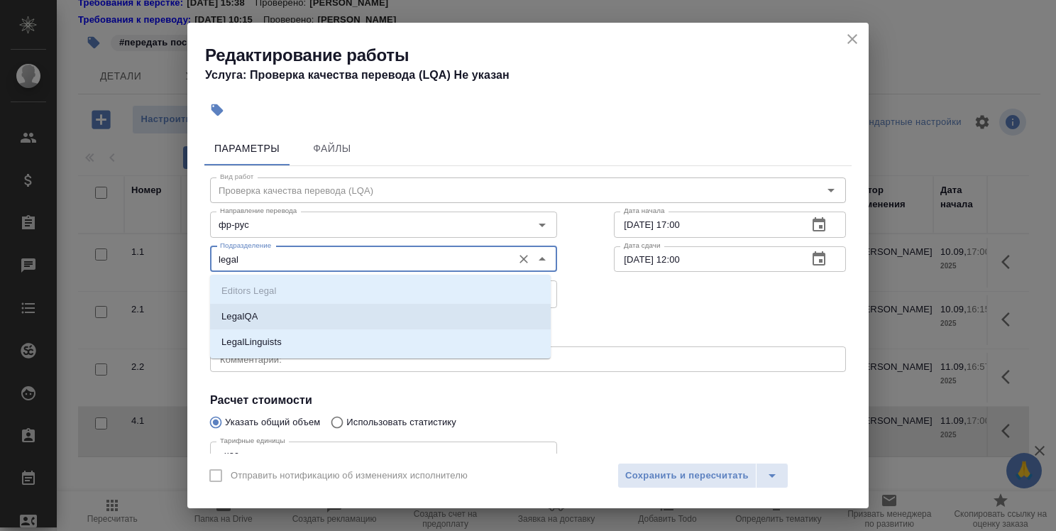
click at [382, 311] on li "LegalQA" at bounding box center [380, 317] width 341 height 26
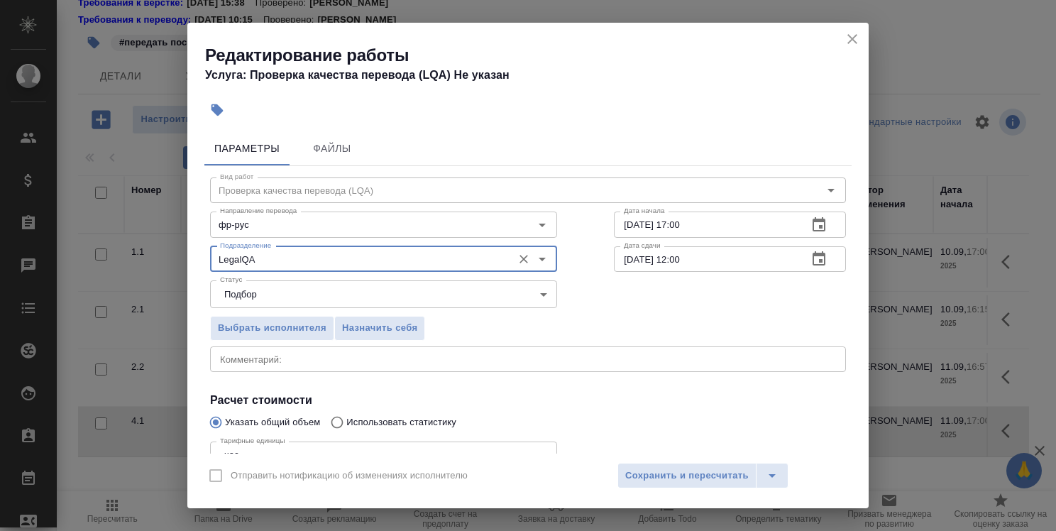
type input "LegalQA"
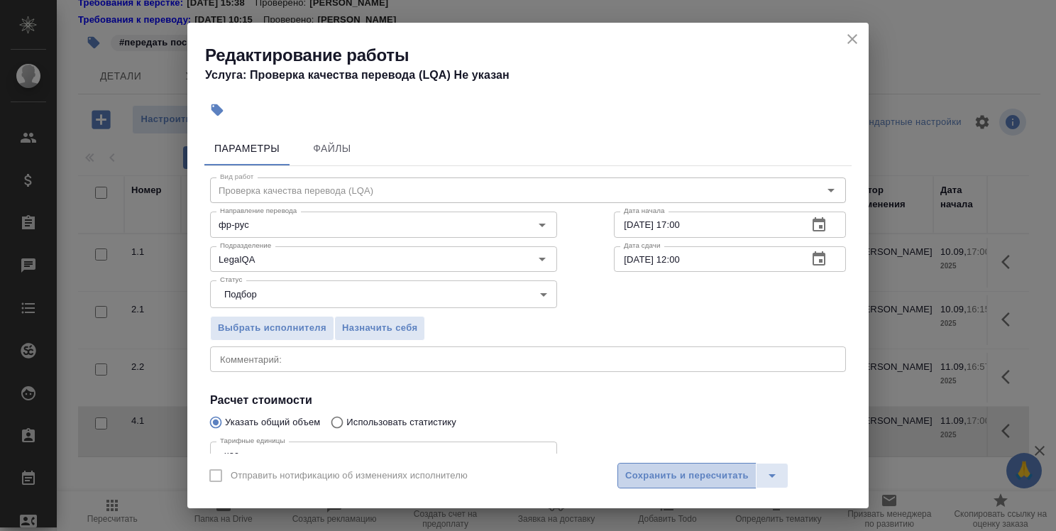
click at [669, 473] on span "Сохранить и пересчитать" at bounding box center [686, 476] width 123 height 16
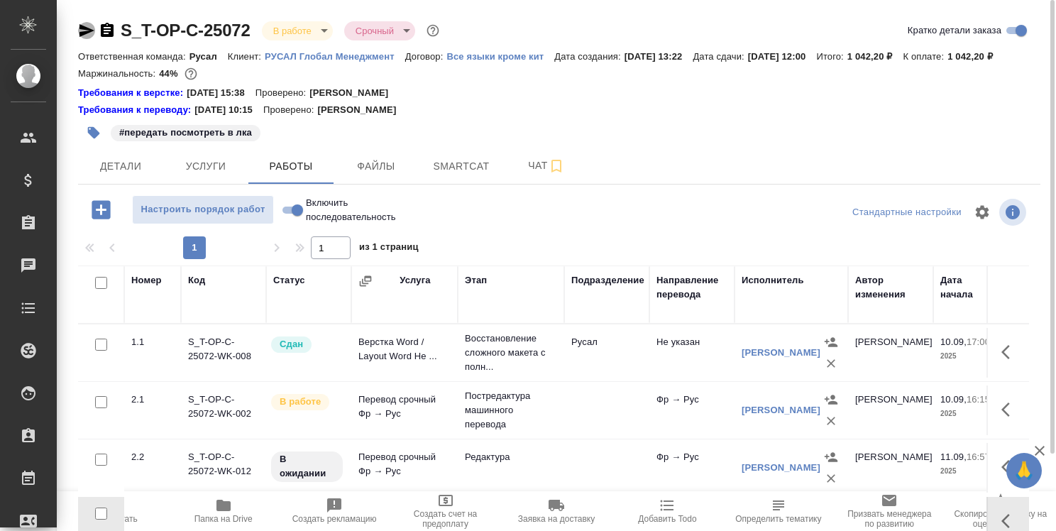
click at [83, 28] on icon "button" at bounding box center [86, 30] width 15 height 13
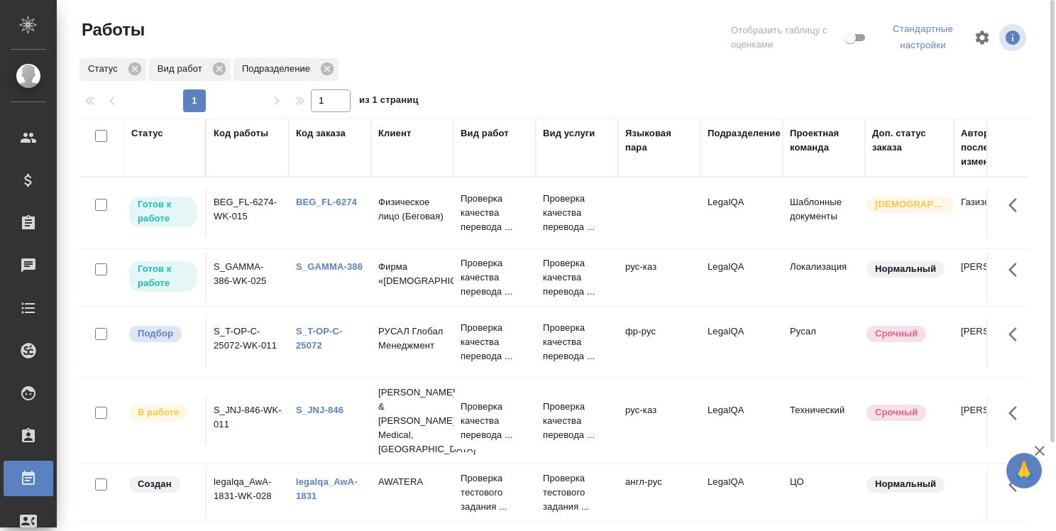
click at [317, 199] on link "BEG_FL-6274" at bounding box center [326, 202] width 61 height 11
click at [322, 332] on link "S_T-OP-C-25072" at bounding box center [319, 338] width 47 height 25
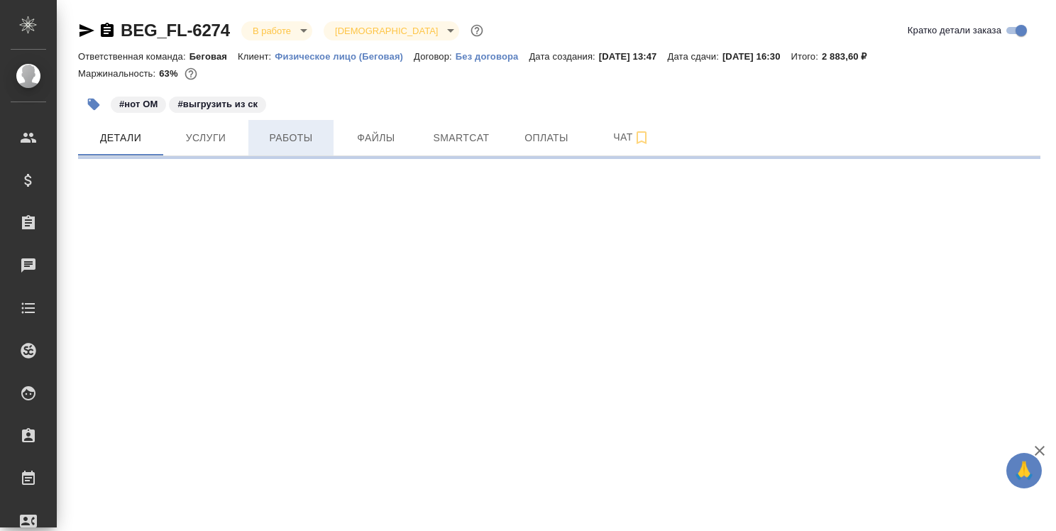
select select "RU"
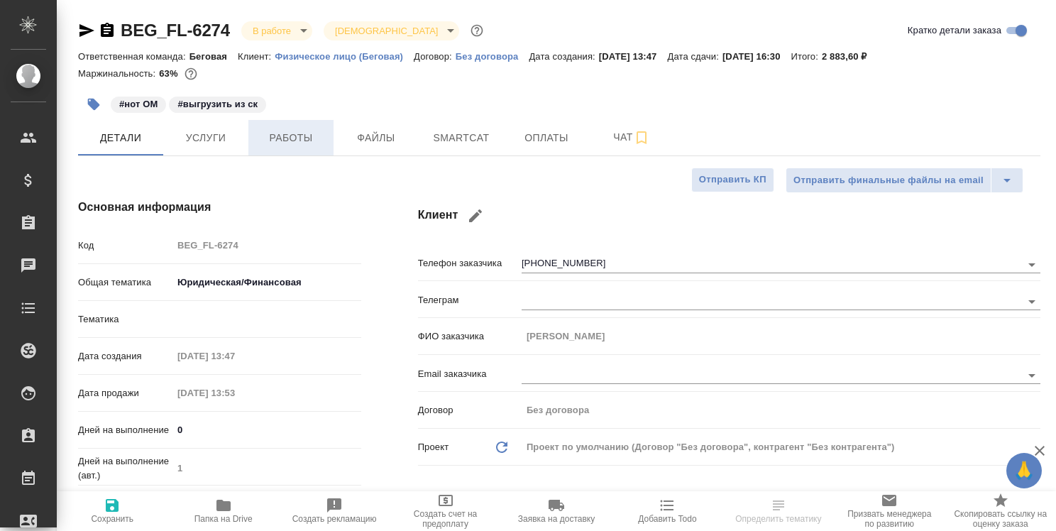
type textarea "x"
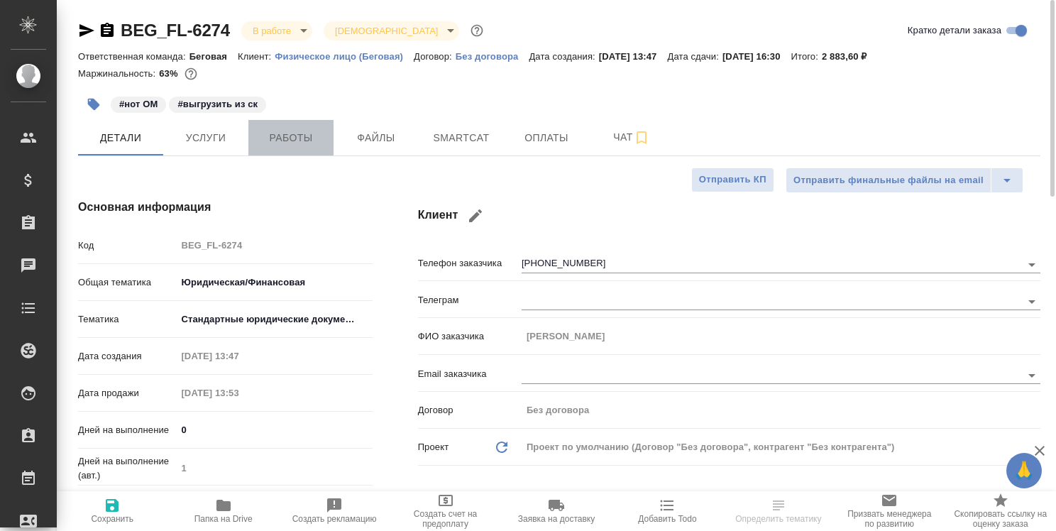
click at [307, 140] on span "Работы" at bounding box center [291, 138] width 68 height 18
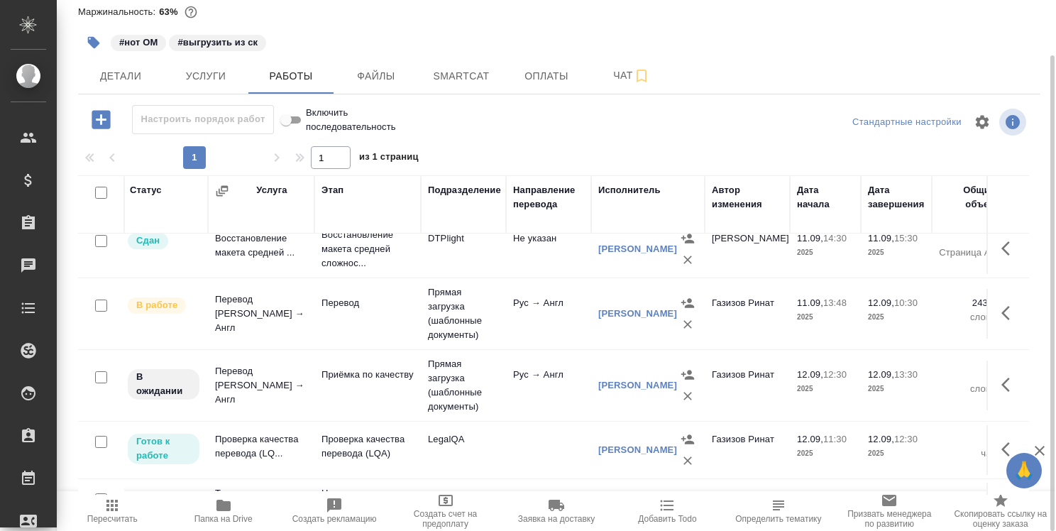
scroll to position [71, 0]
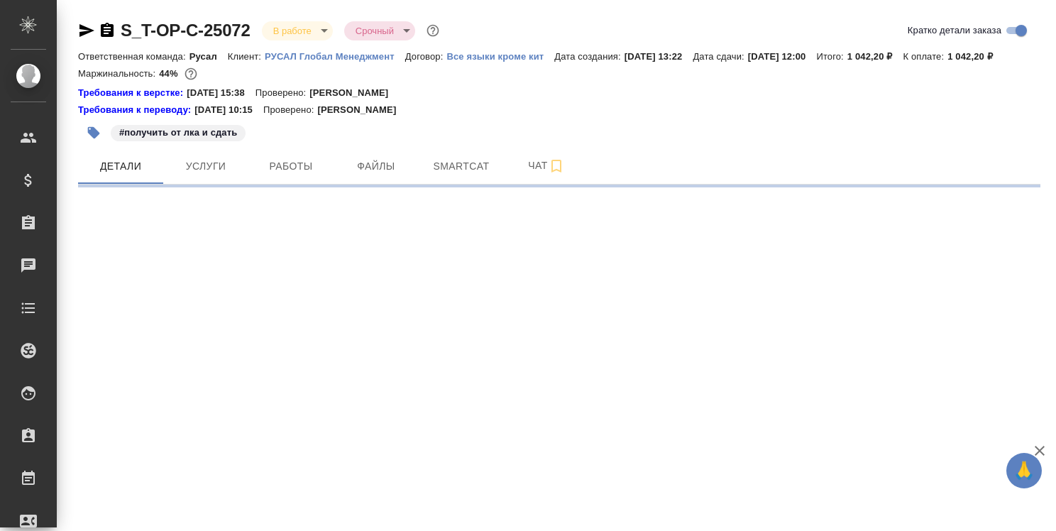
select select "RU"
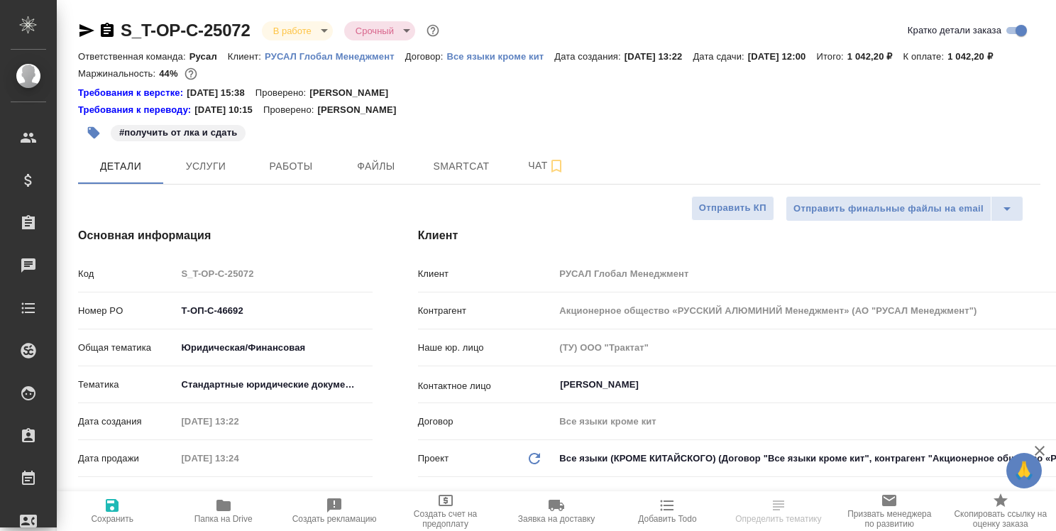
type textarea "x"
type input "[PERSON_NAME]"
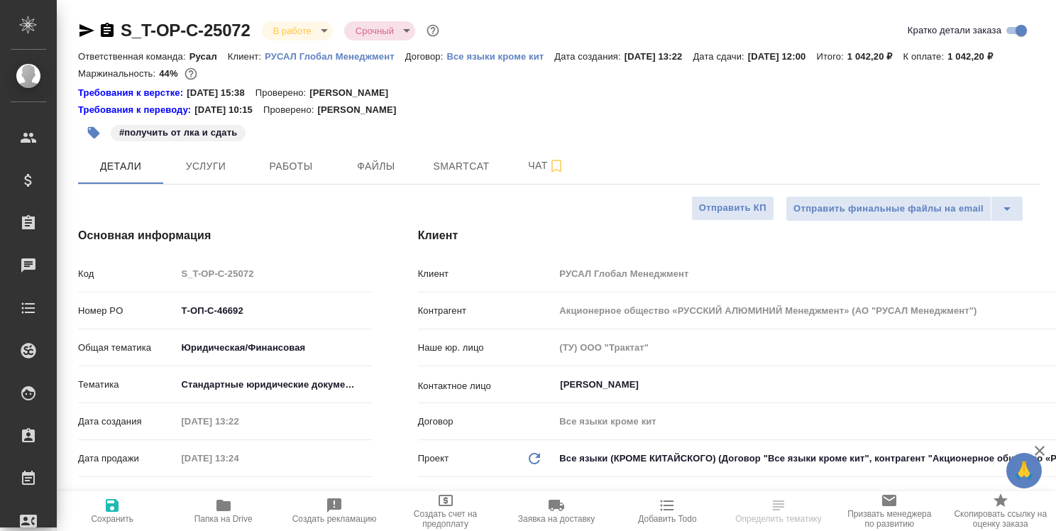
type textarea "x"
select select "RU"
type textarea "x"
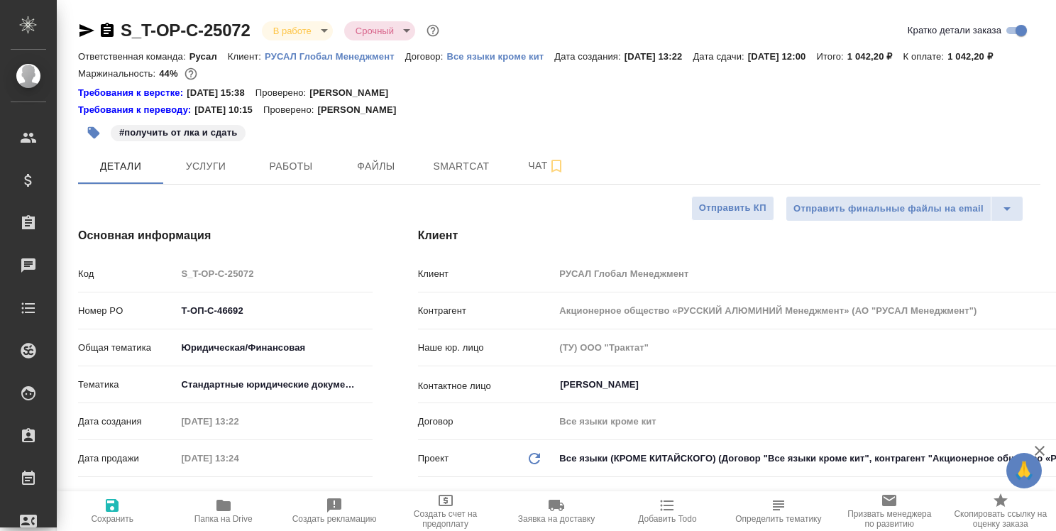
type textarea "x"
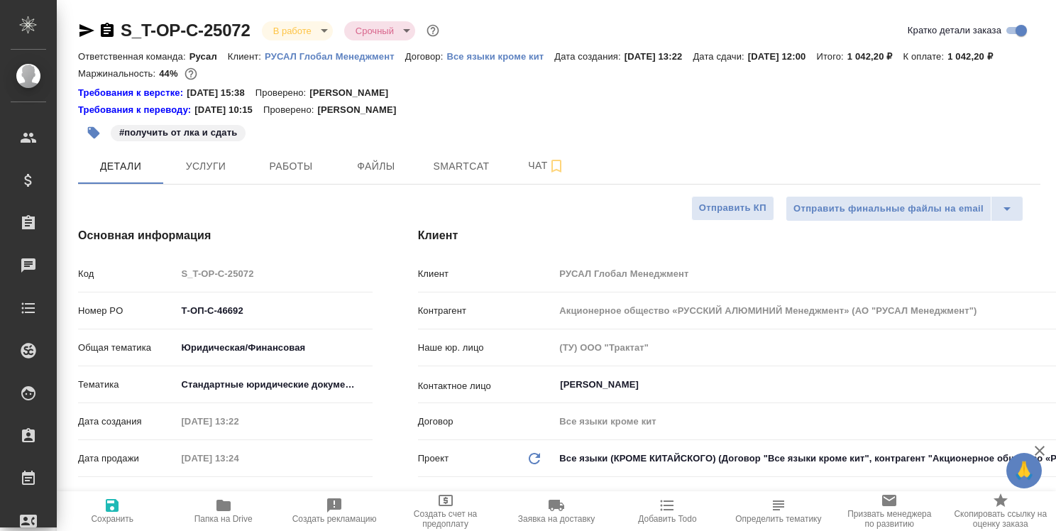
type textarea "x"
click at [291, 170] on span "Работы" at bounding box center [291, 167] width 68 height 18
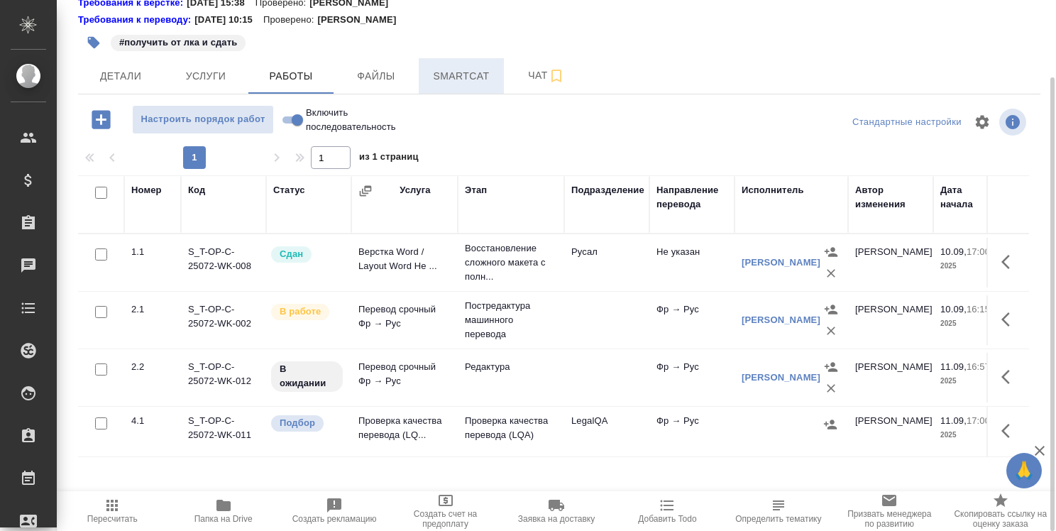
click at [477, 73] on span "Smartcat" at bounding box center [461, 76] width 68 height 18
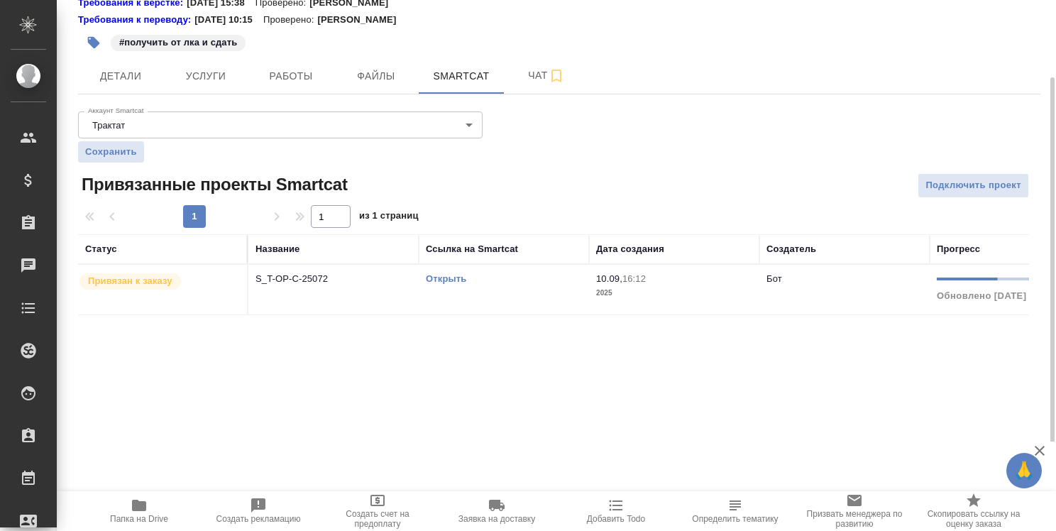
click at [451, 274] on link "Открыть" at bounding box center [446, 278] width 40 height 11
